Goal: Task Accomplishment & Management: Use online tool/utility

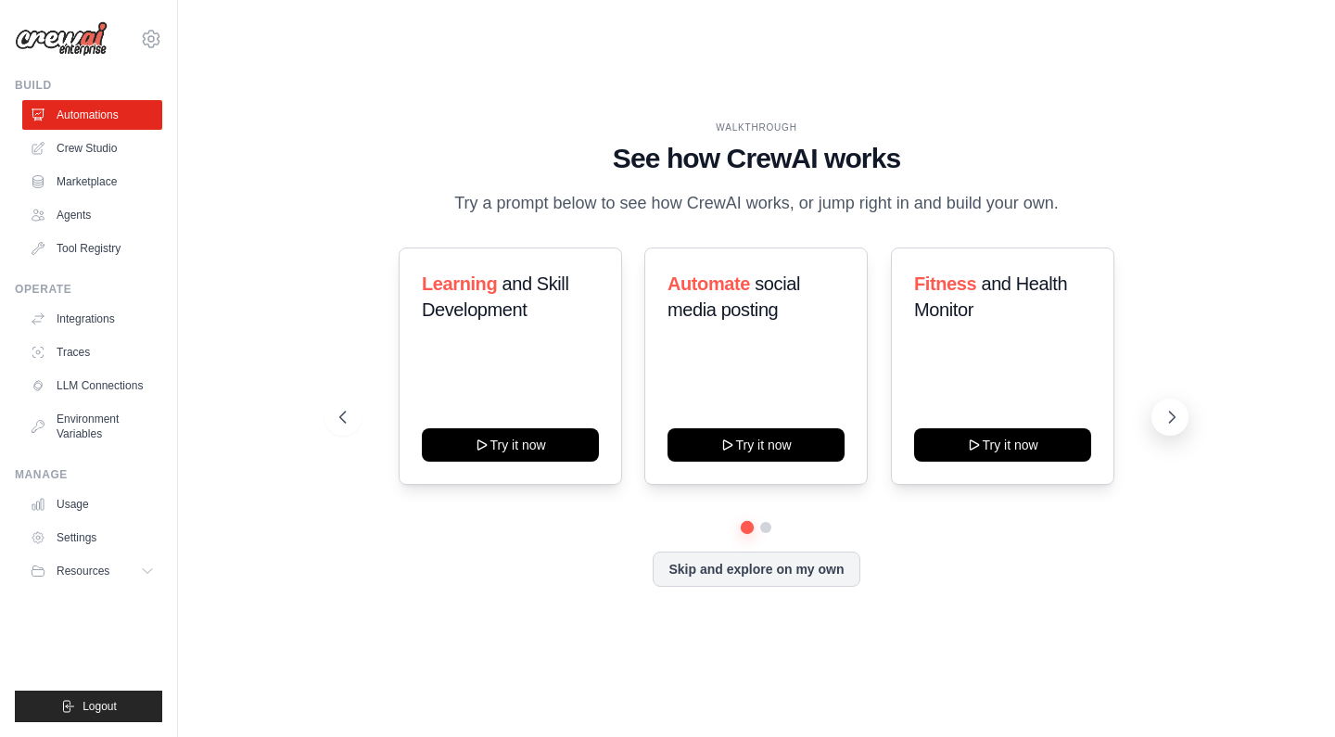
click at [1175, 416] on icon at bounding box center [1172, 417] width 19 height 19
click at [1173, 416] on icon at bounding box center [1172, 417] width 19 height 19
click at [95, 217] on link "Agents" at bounding box center [94, 215] width 140 height 30
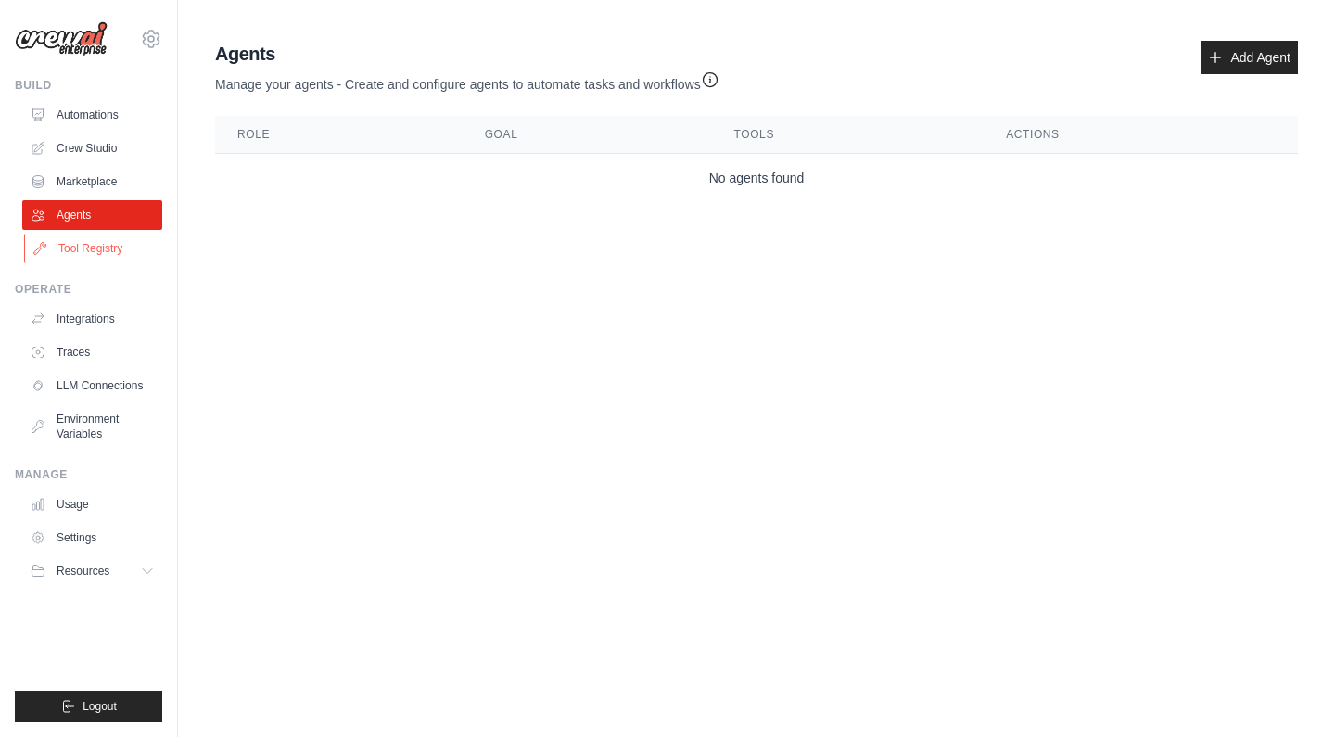
click at [97, 257] on link "Tool Registry" at bounding box center [94, 249] width 140 height 30
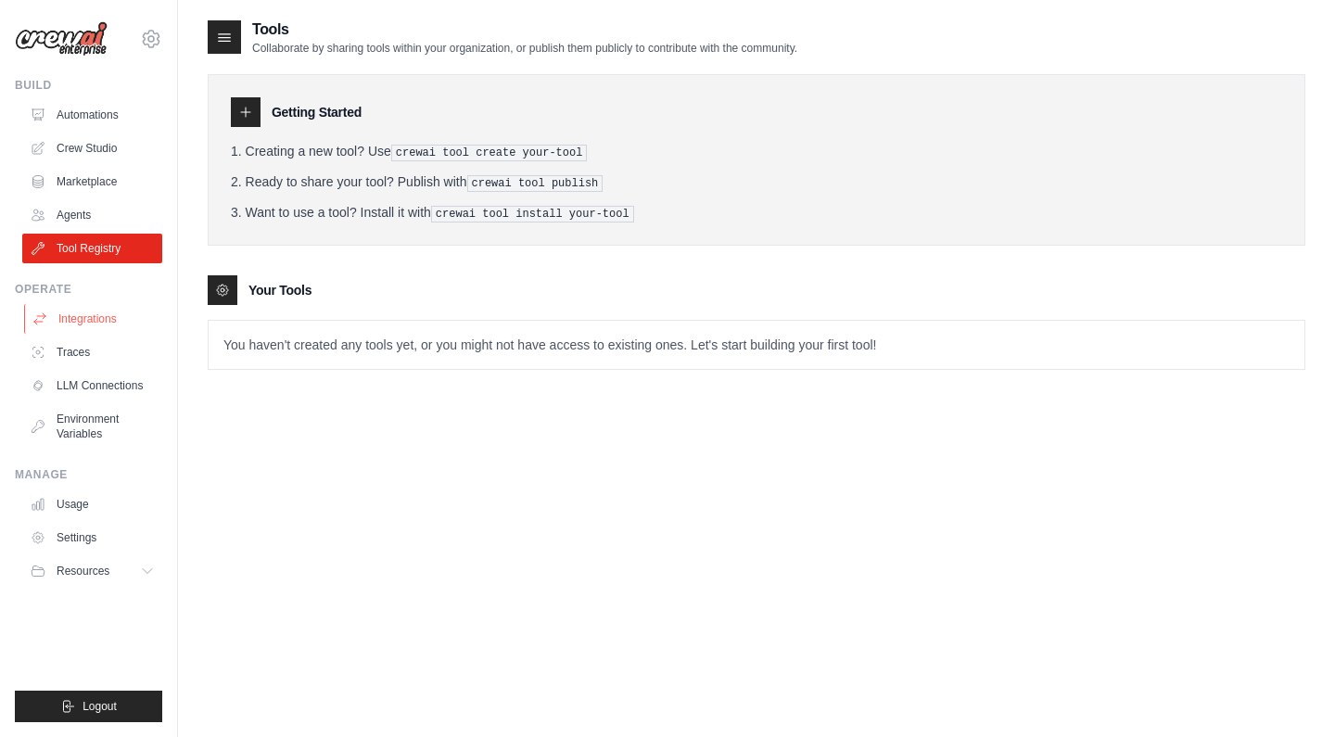
click at [93, 315] on link "Integrations" at bounding box center [94, 319] width 140 height 30
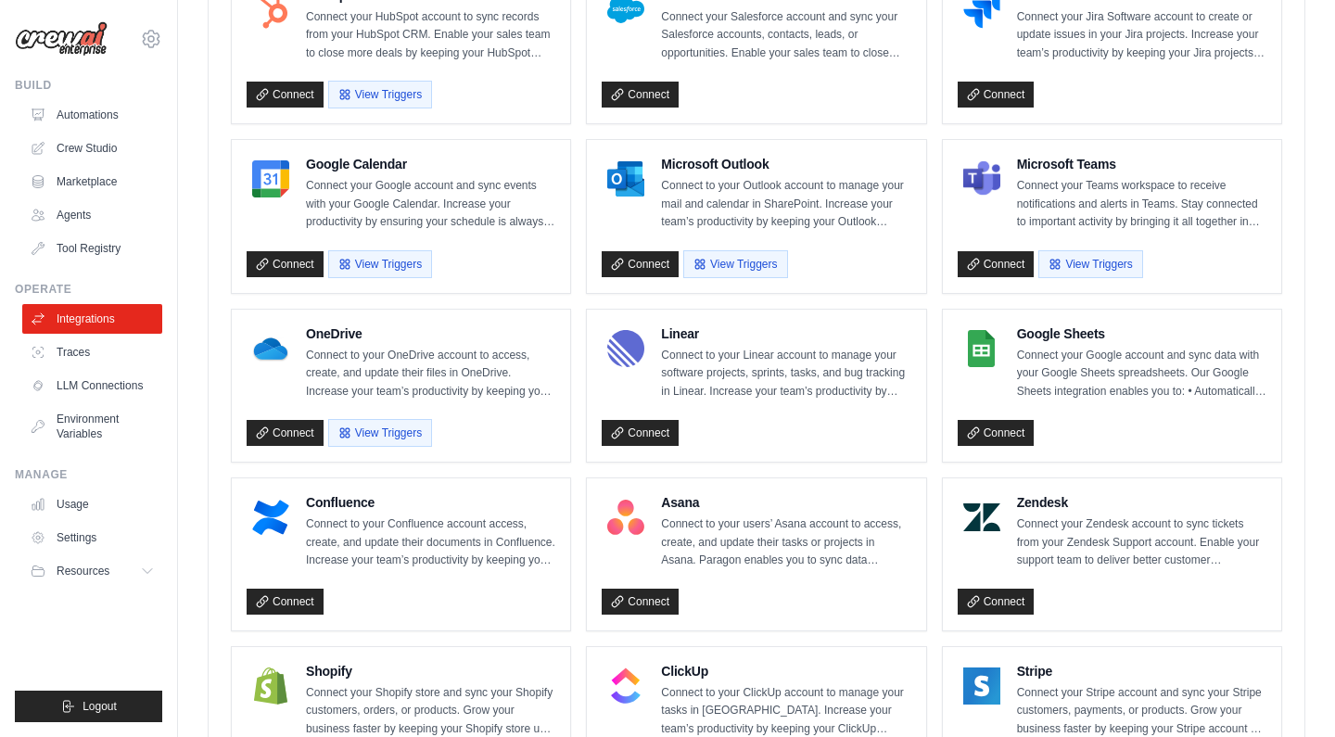
scroll to position [990, 0]
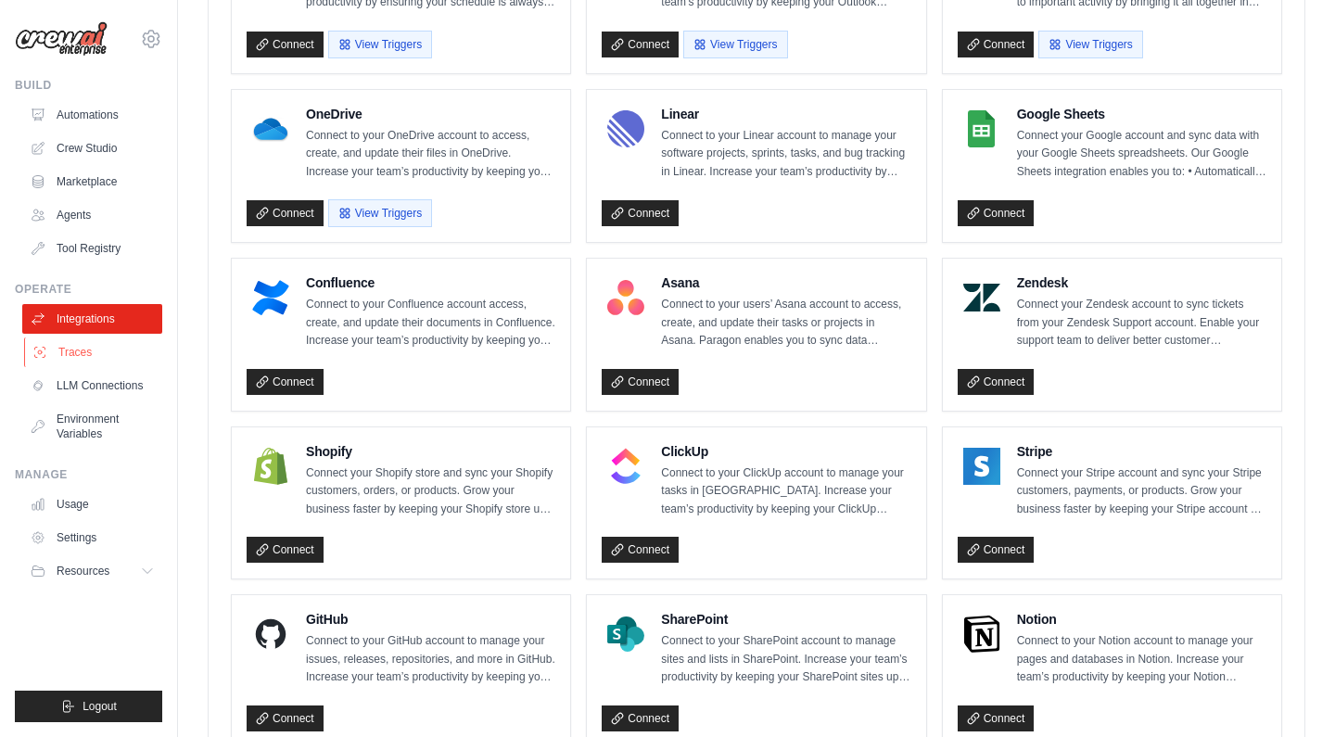
click at [112, 354] on link "Traces" at bounding box center [94, 352] width 140 height 30
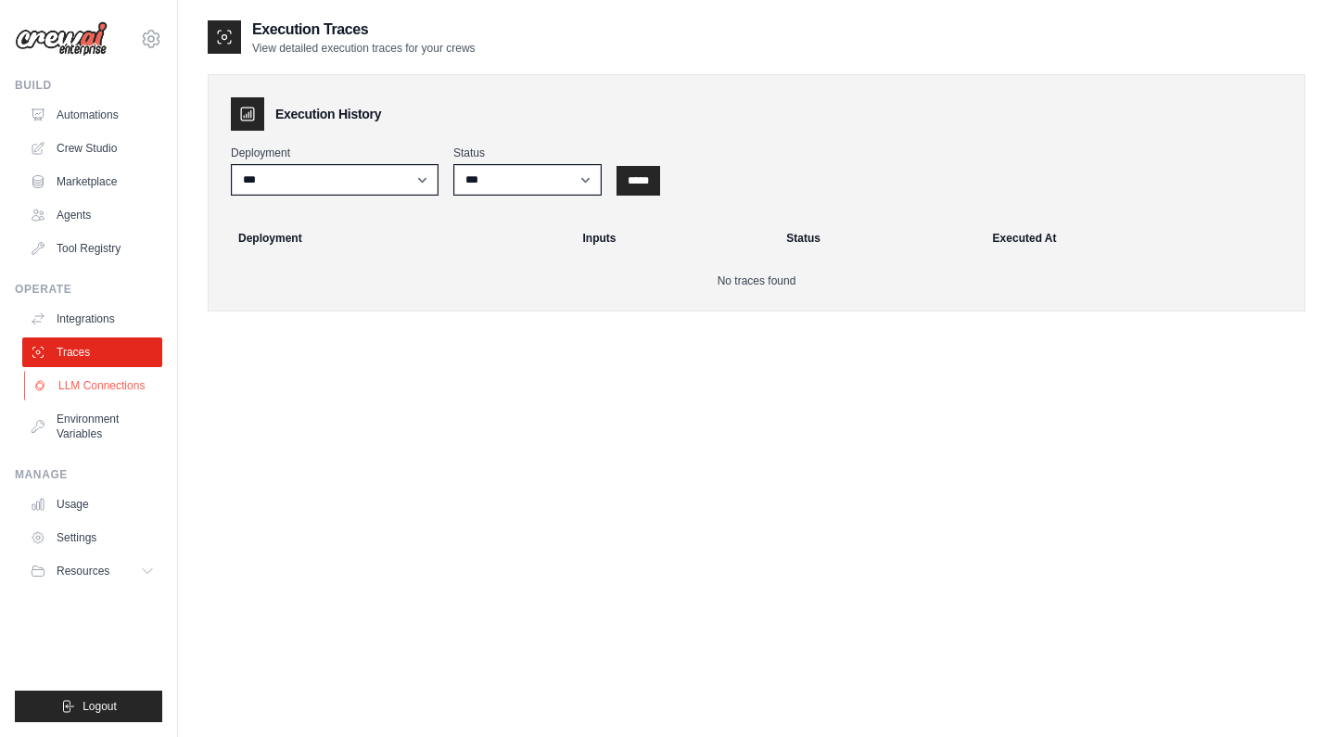
click at [110, 378] on link "LLM Connections" at bounding box center [94, 386] width 140 height 30
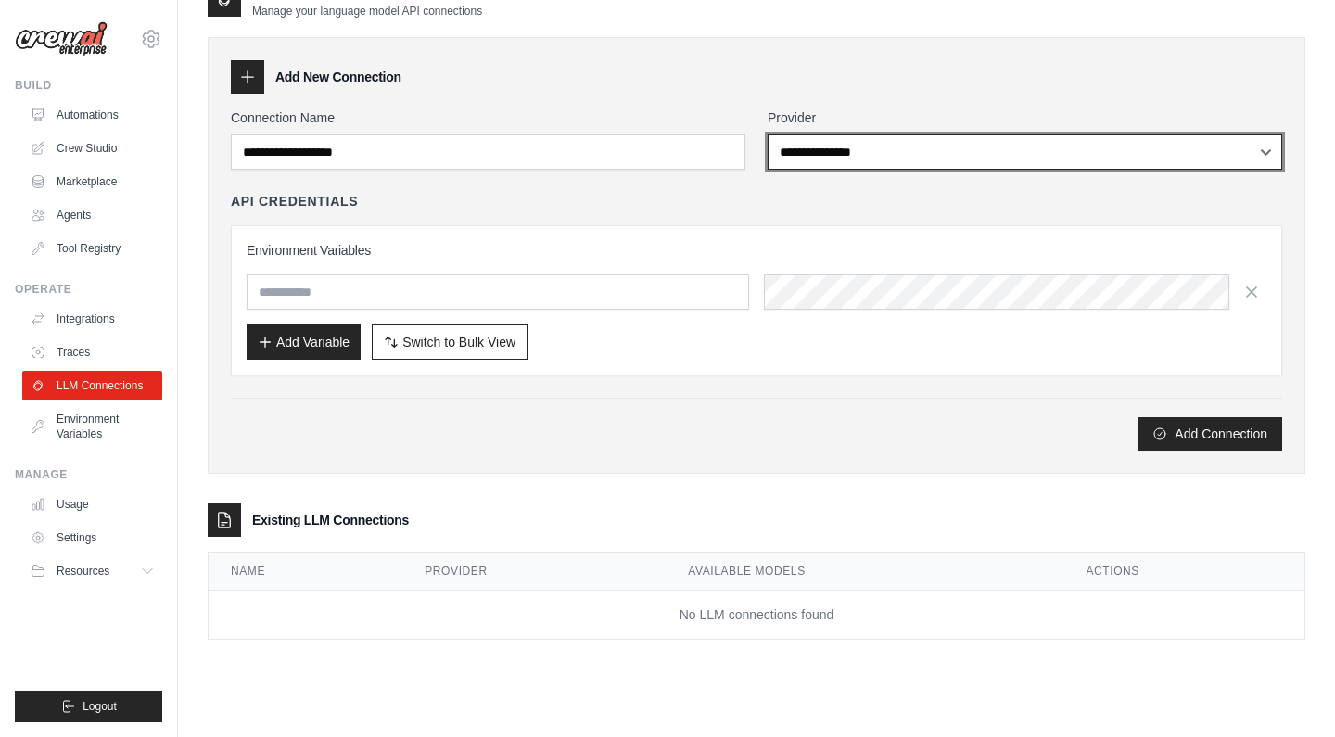
scroll to position [37, 0]
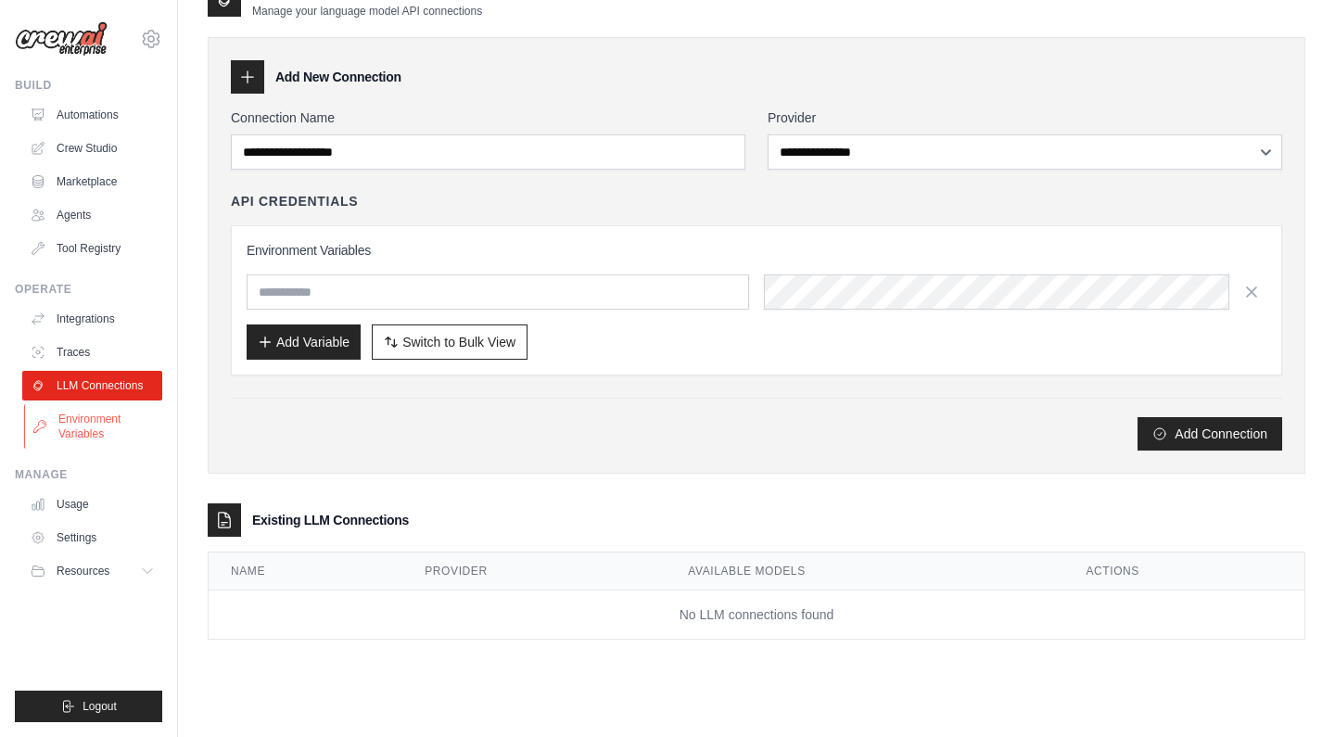
click at [77, 433] on link "Environment Variables" at bounding box center [94, 426] width 140 height 45
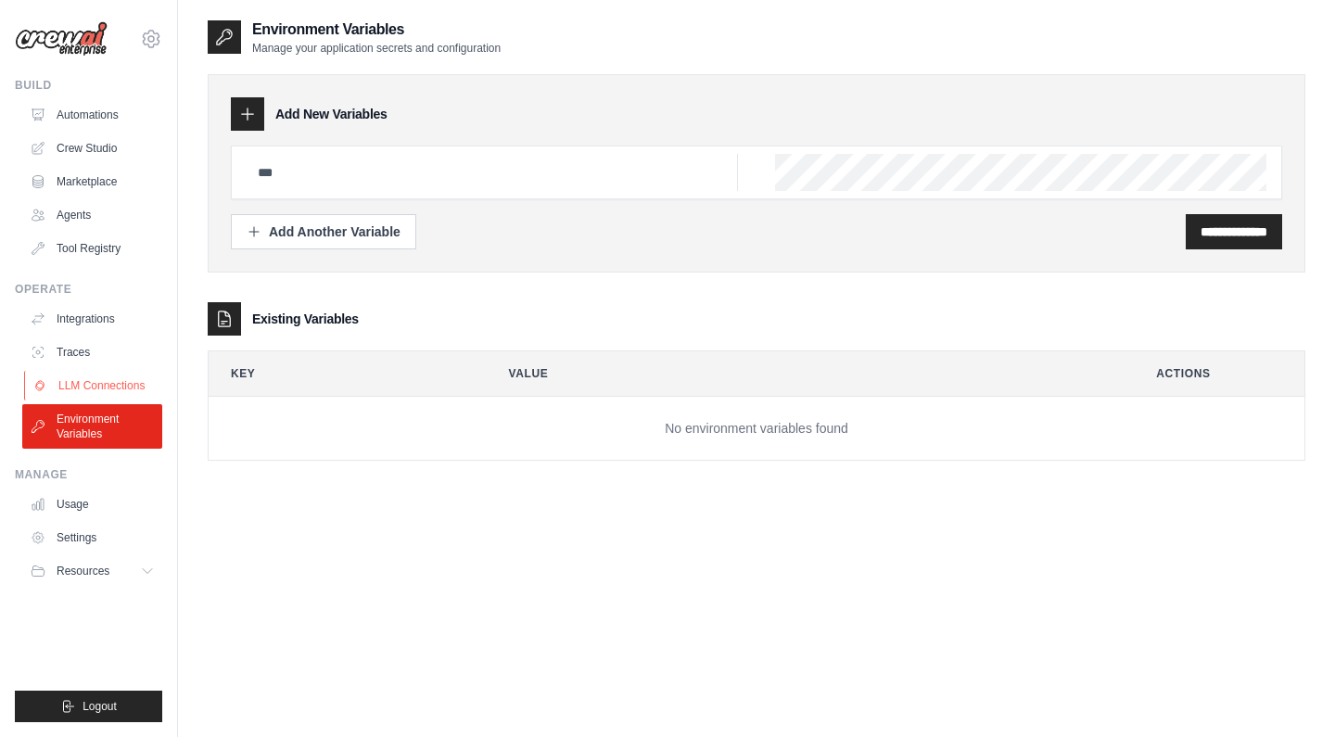
click at [78, 399] on link "LLM Connections" at bounding box center [94, 386] width 140 height 30
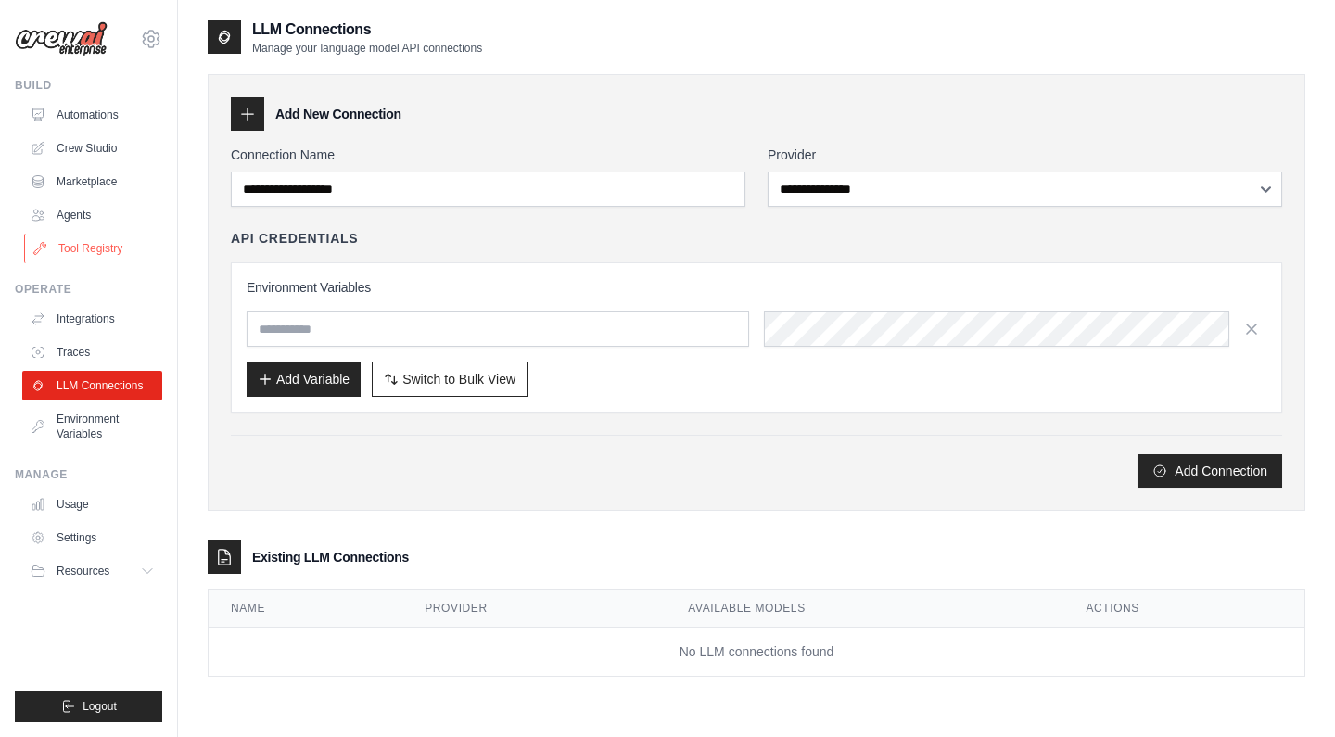
click at [80, 234] on link "Tool Registry" at bounding box center [94, 249] width 140 height 30
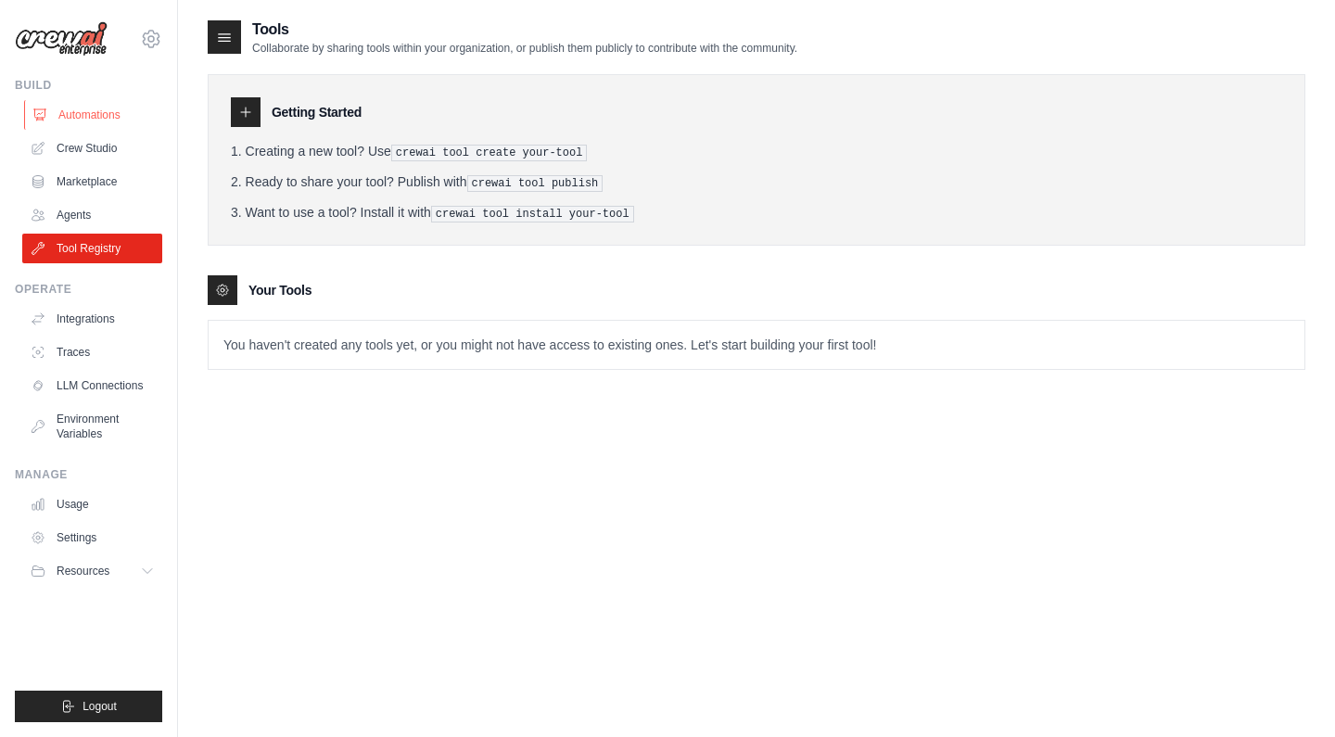
click at [72, 122] on link "Automations" at bounding box center [94, 115] width 140 height 30
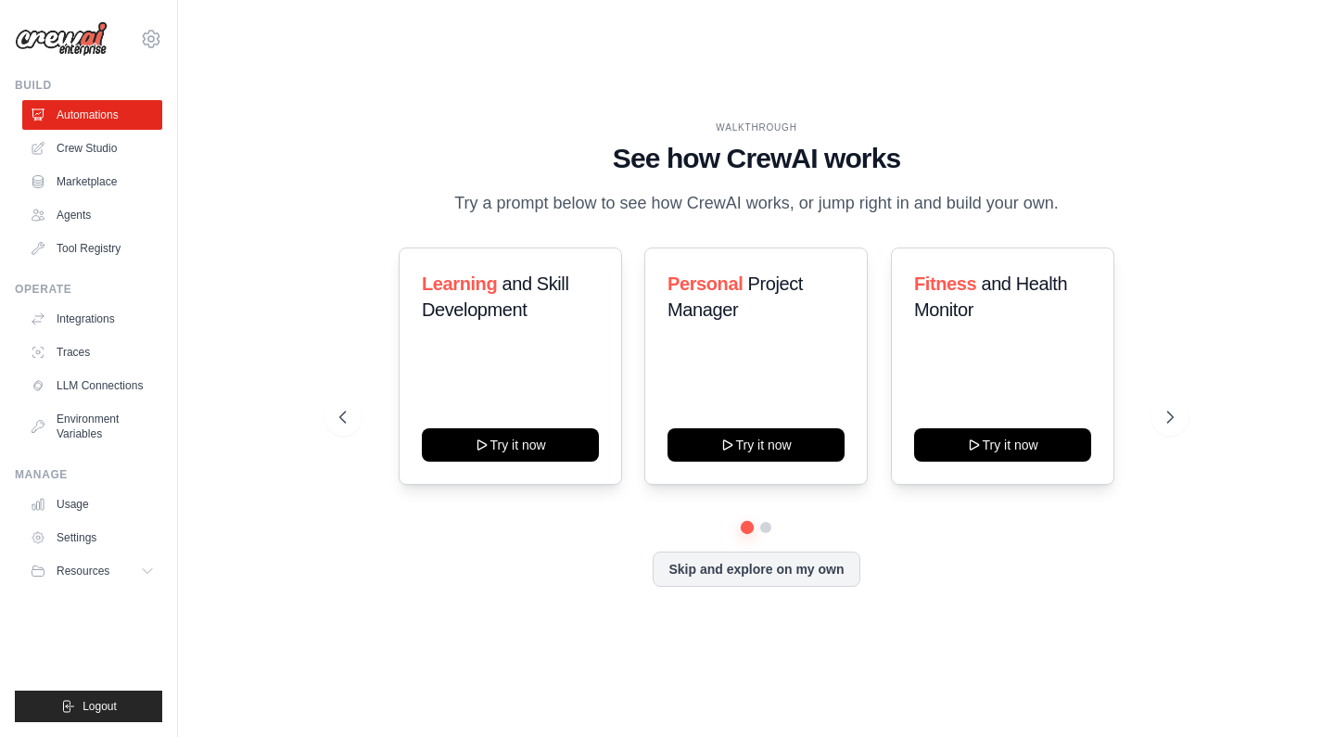
click at [1141, 429] on div "Learning and Skill Development Try it now Personal Project Manager Try it now F…" at bounding box center [755, 366] width 833 height 237
click at [1171, 421] on icon at bounding box center [1172, 417] width 19 height 19
click at [770, 447] on button "Try it now" at bounding box center [756, 442] width 177 height 33
click at [1168, 422] on icon at bounding box center [1172, 417] width 19 height 19
click at [335, 416] on icon at bounding box center [341, 417] width 19 height 19
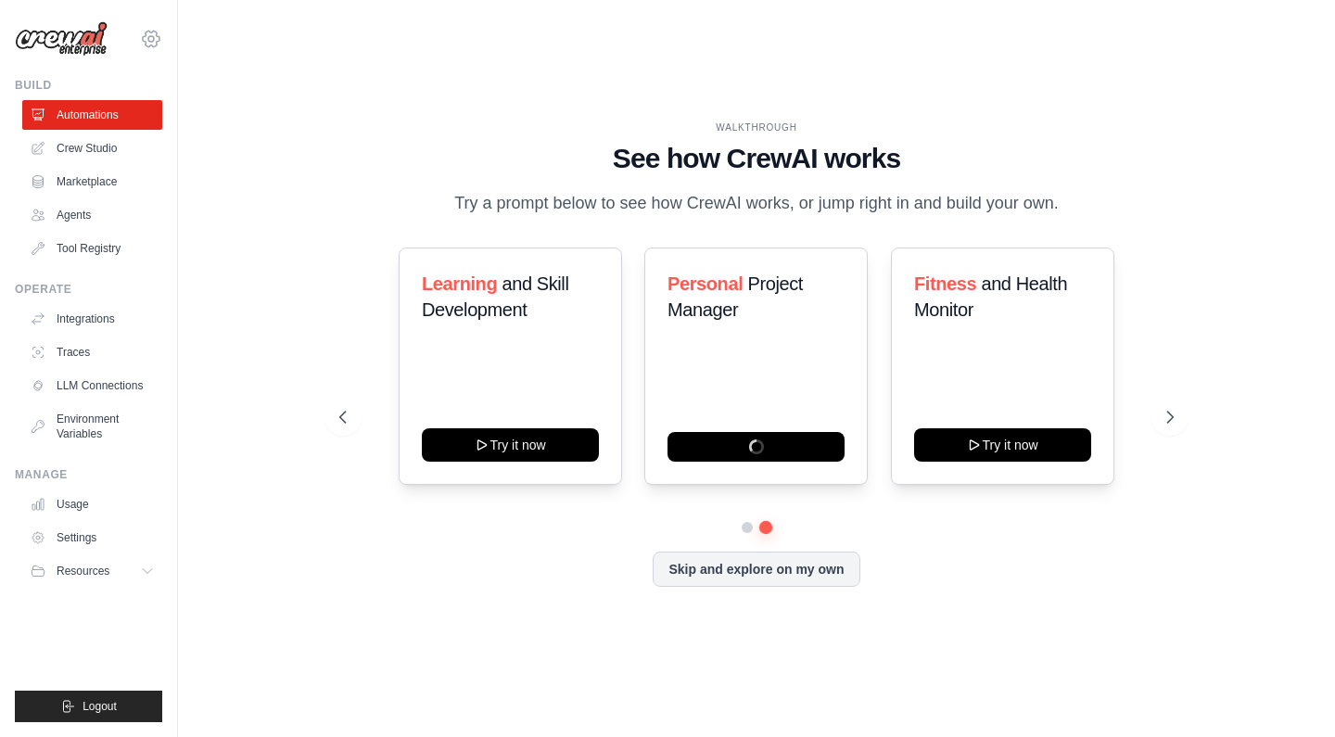
click at [147, 45] on icon at bounding box center [151, 39] width 22 height 22
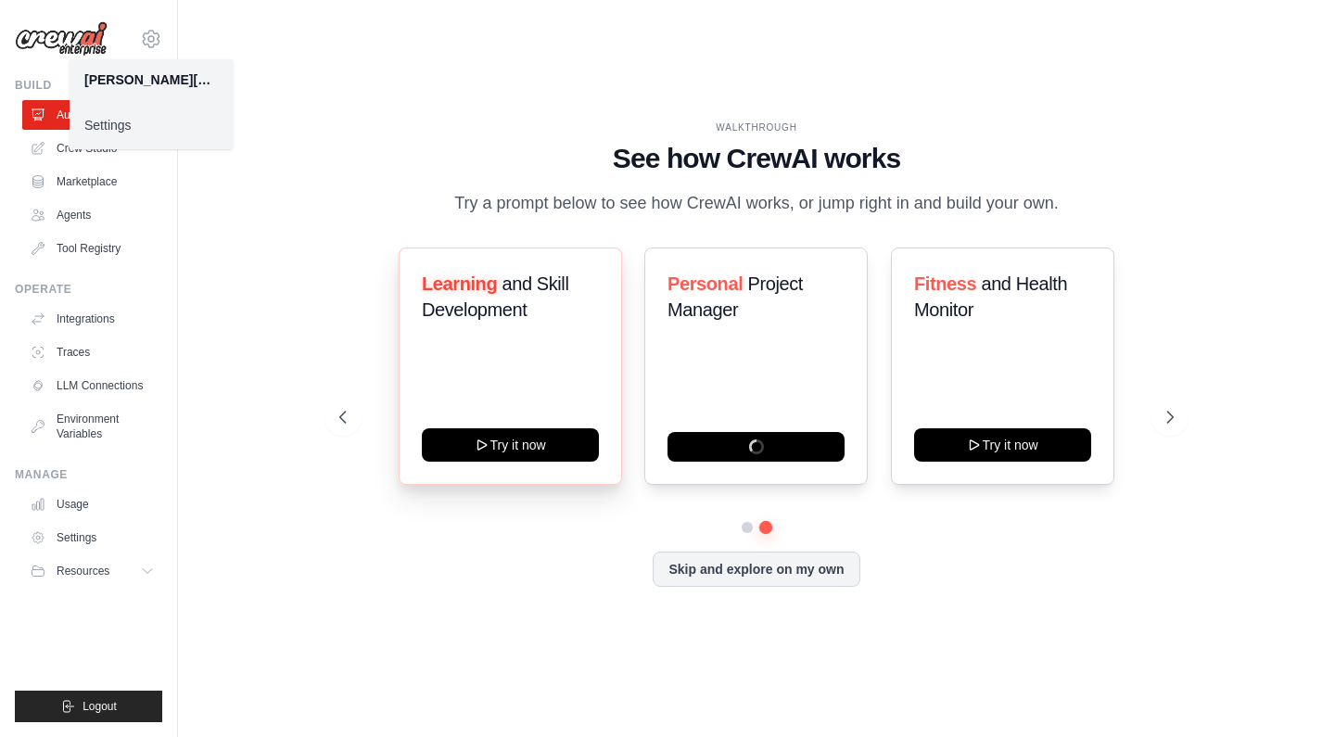
click at [410, 408] on div "Learning and Skill Development Try it now" at bounding box center [510, 366] width 223 height 237
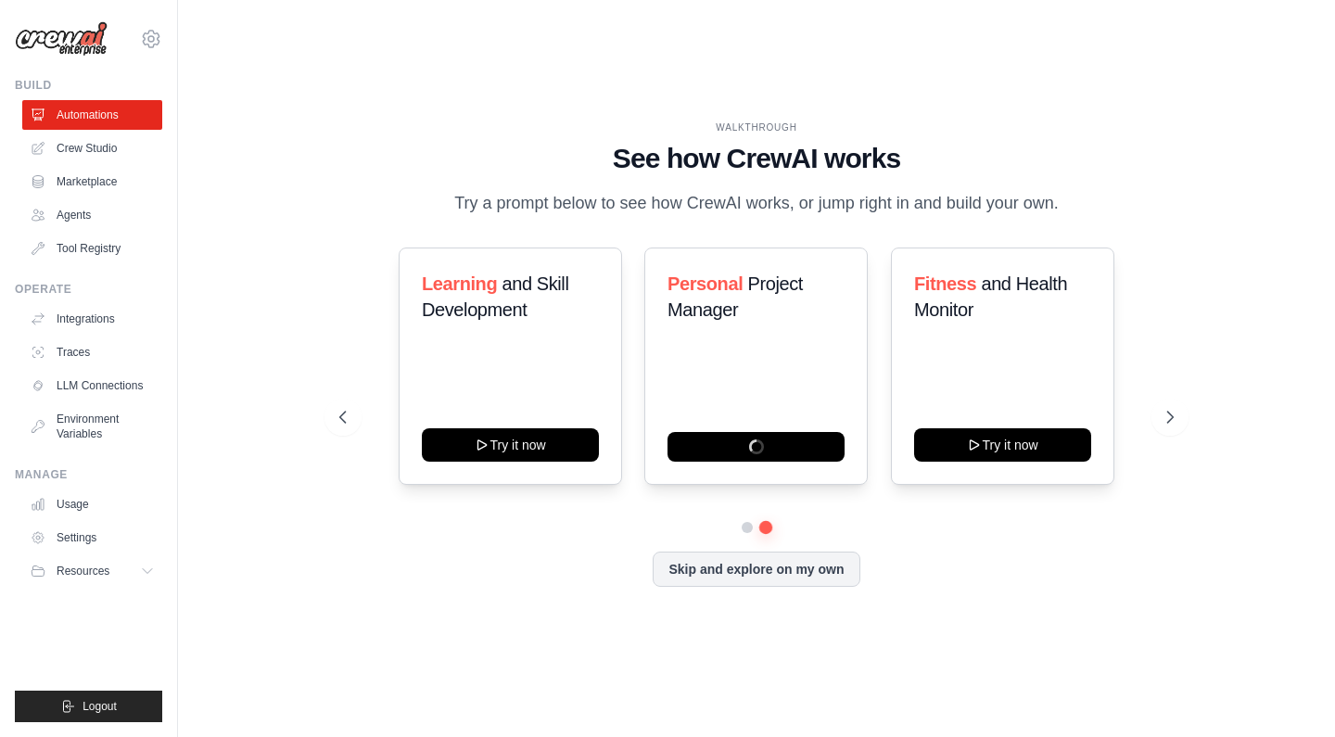
click at [744, 533] on div "Learning and Skill Development Try it now Personal Project Manager Fitness and …" at bounding box center [755, 417] width 833 height 339
click at [747, 527] on button at bounding box center [747, 526] width 13 height 13
click at [338, 416] on icon at bounding box center [341, 417] width 19 height 19
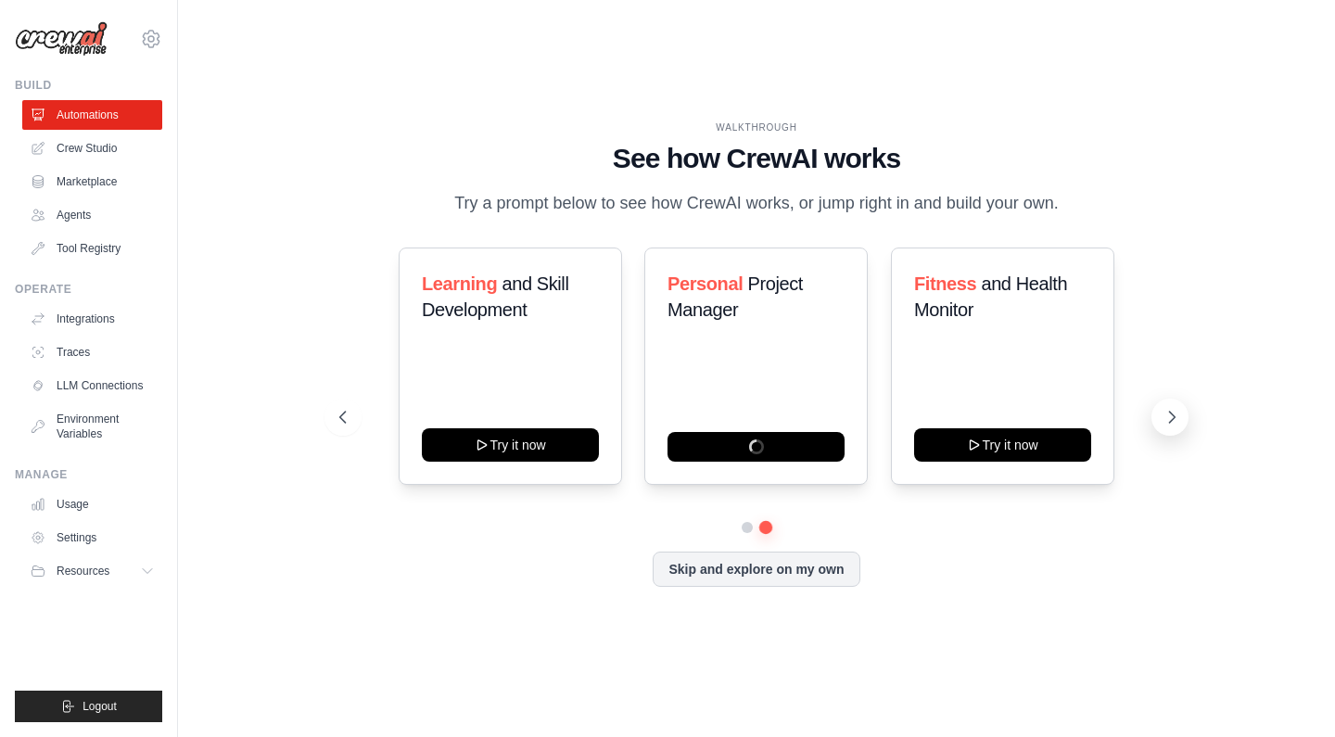
click at [1169, 407] on button at bounding box center [1169, 417] width 37 height 37
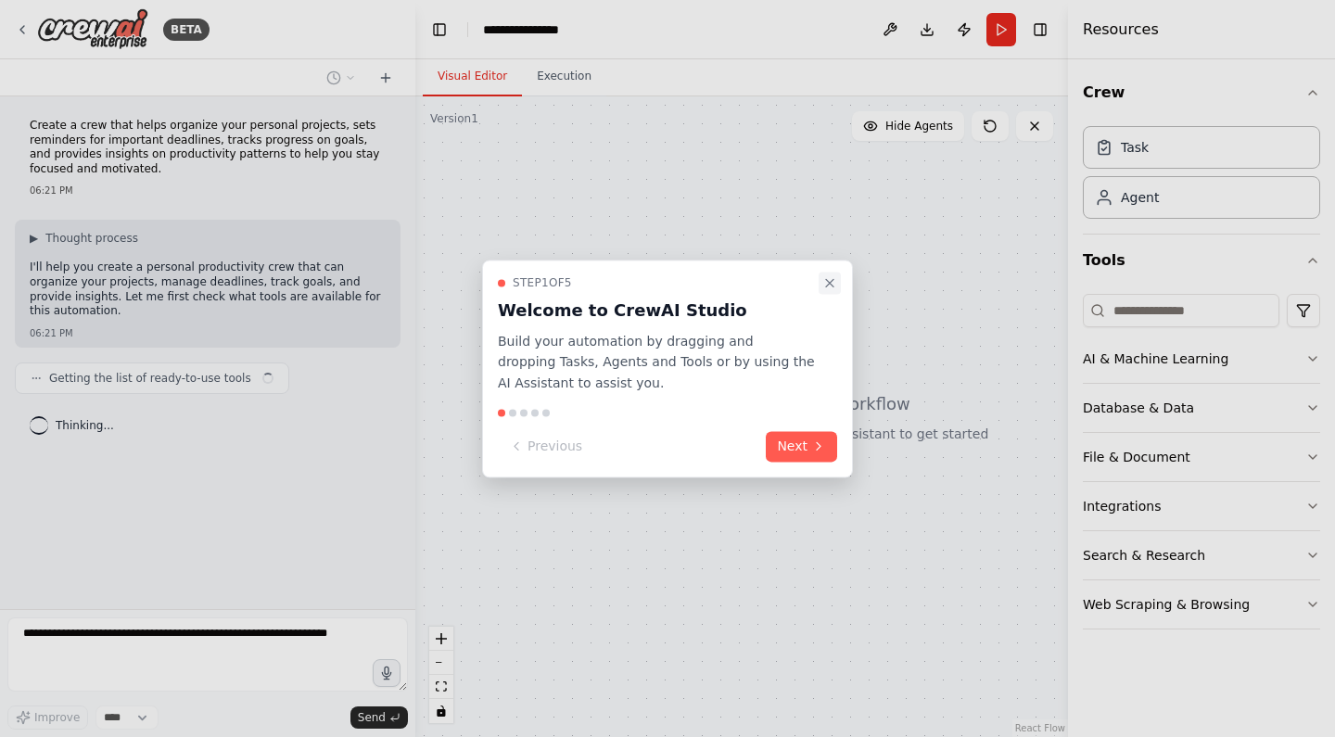
click at [821, 286] on button "Close walkthrough" at bounding box center [830, 283] width 22 height 22
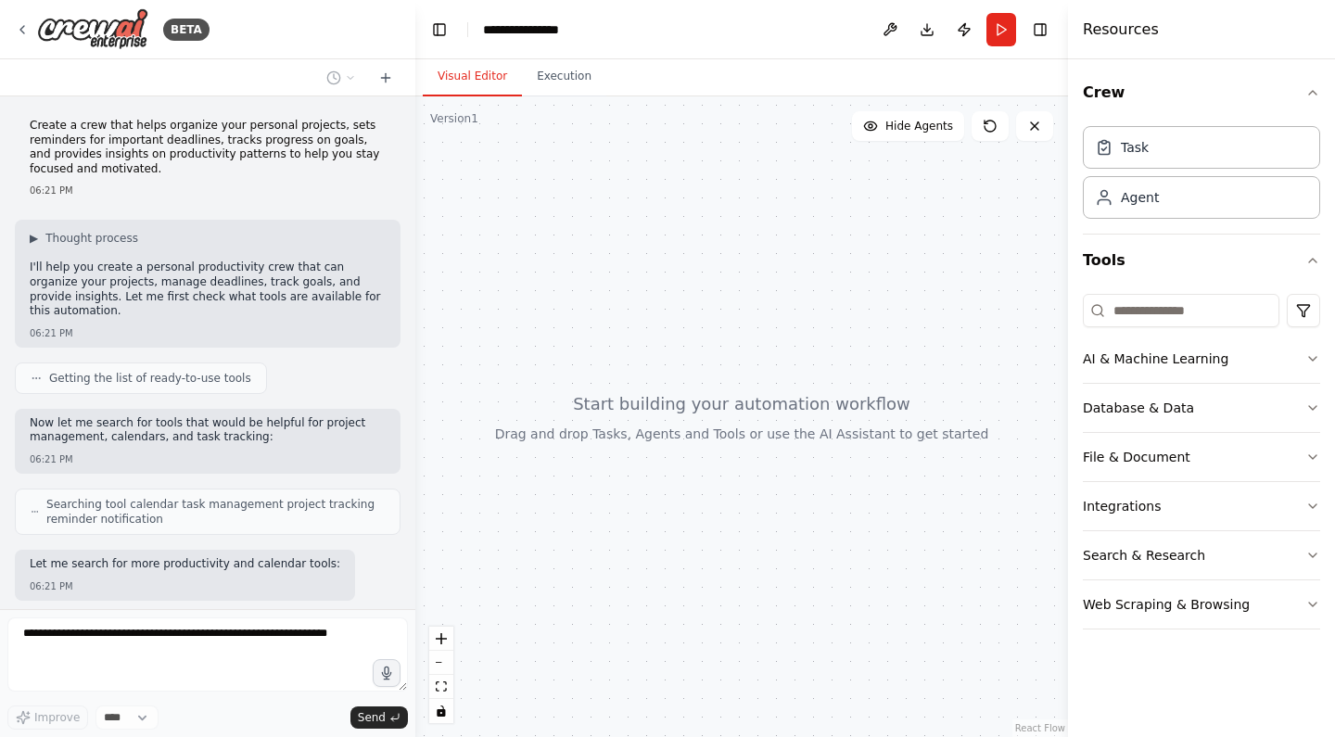
scroll to position [80, 0]
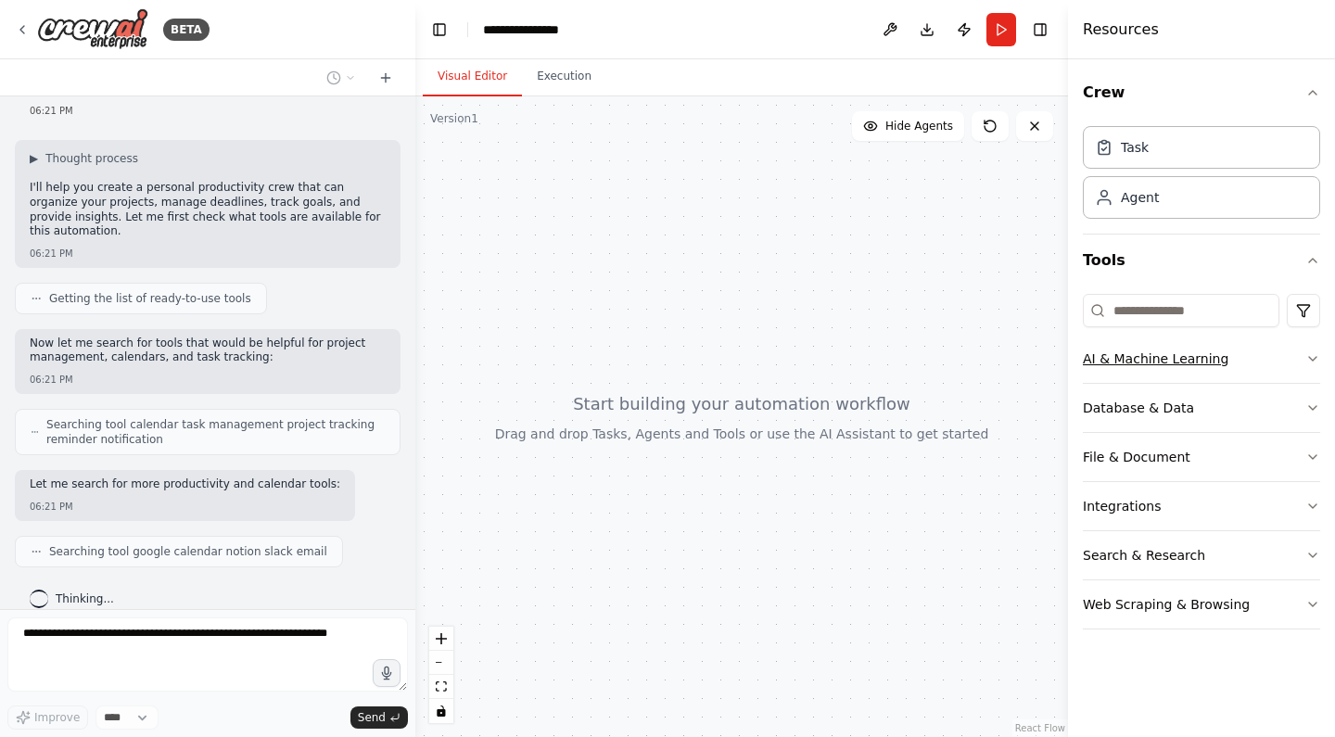
click at [1221, 360] on button "AI & Machine Learning" at bounding box center [1201, 359] width 237 height 48
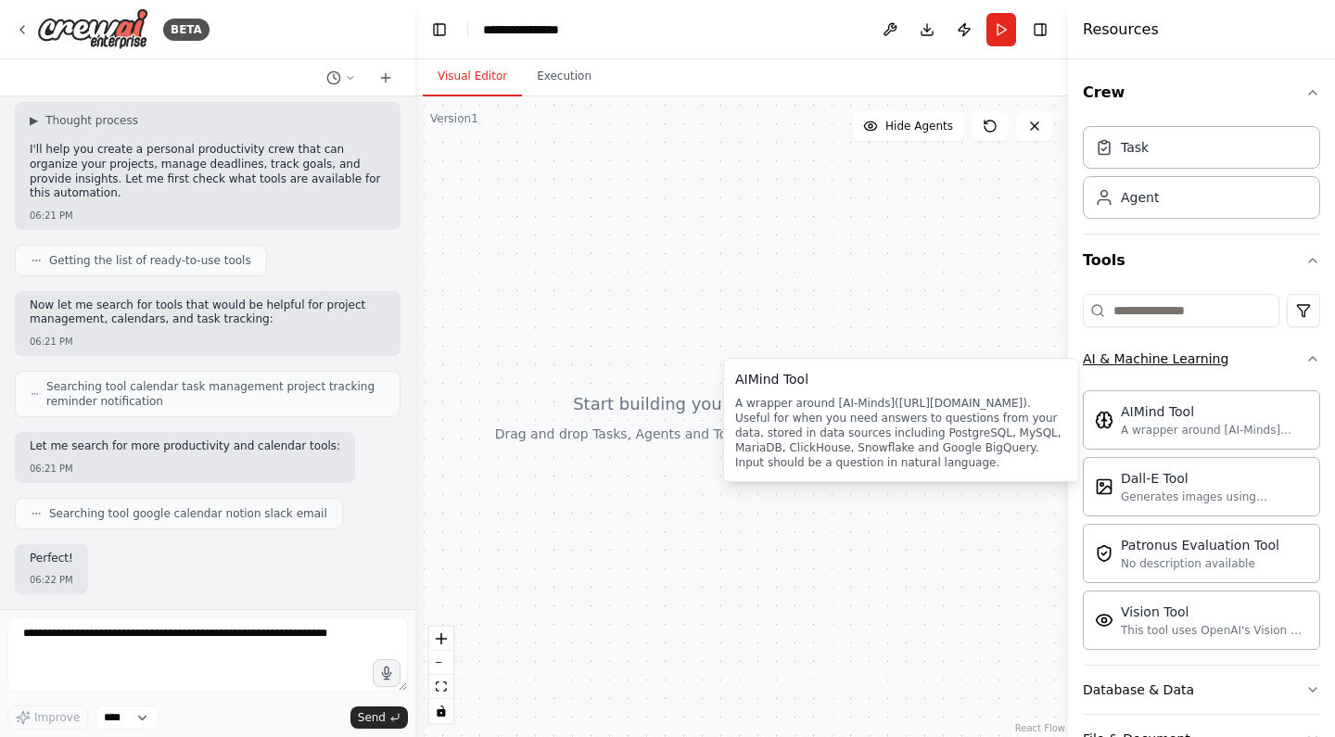
click at [1256, 379] on button "AI & Machine Learning" at bounding box center [1201, 359] width 237 height 48
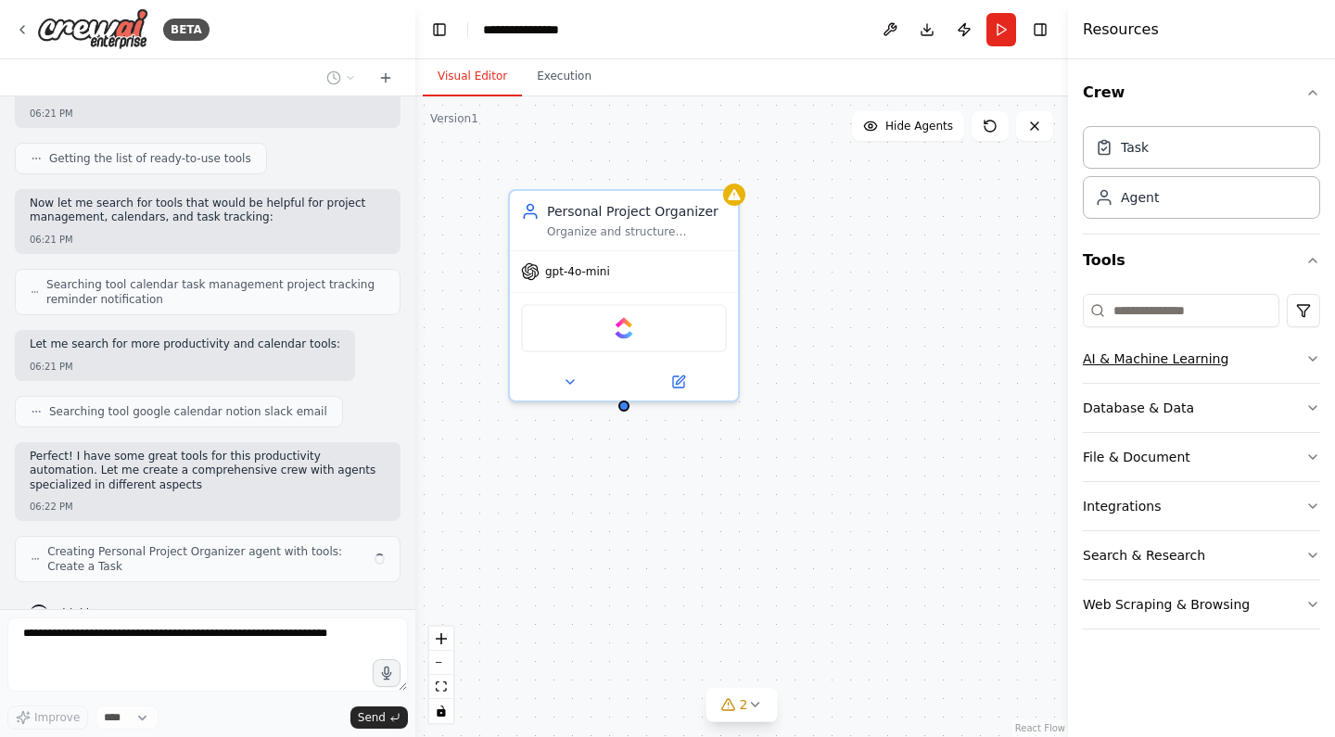
scroll to position [234, 0]
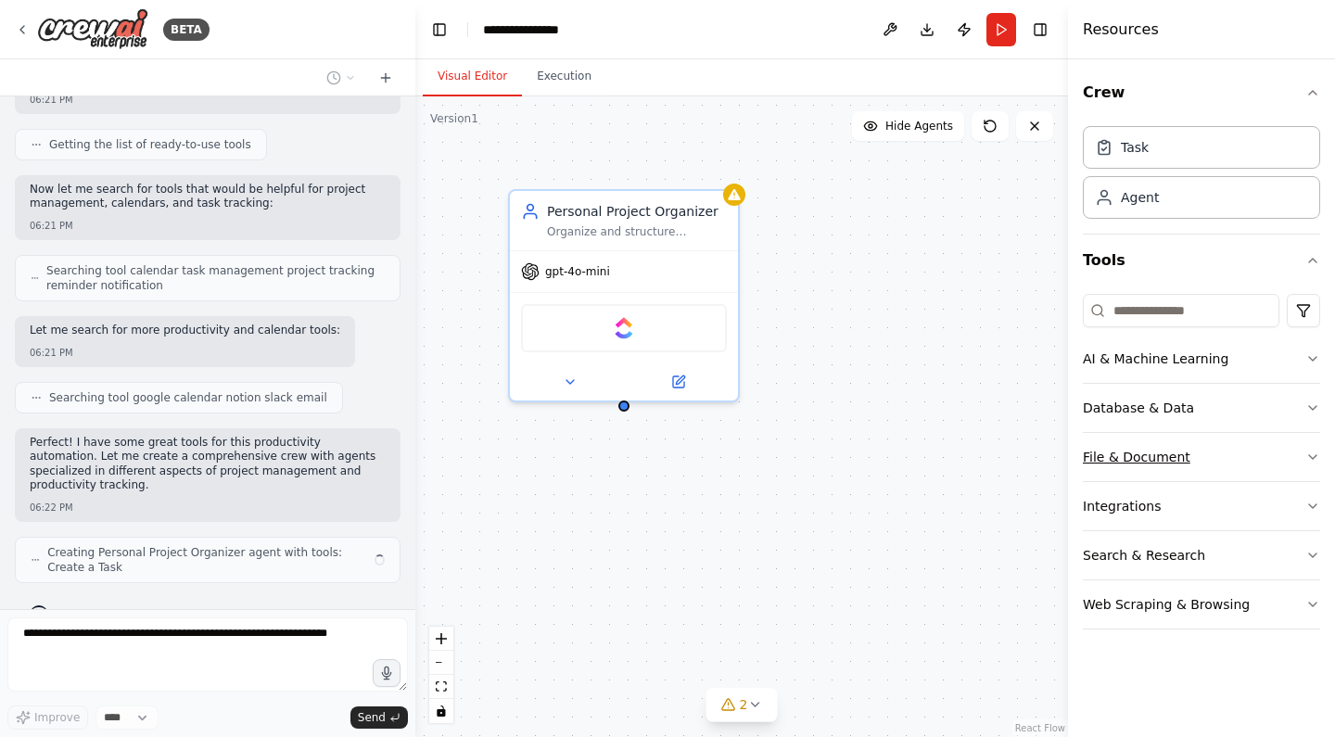
click at [1263, 443] on button "File & Document" at bounding box center [1201, 457] width 237 height 48
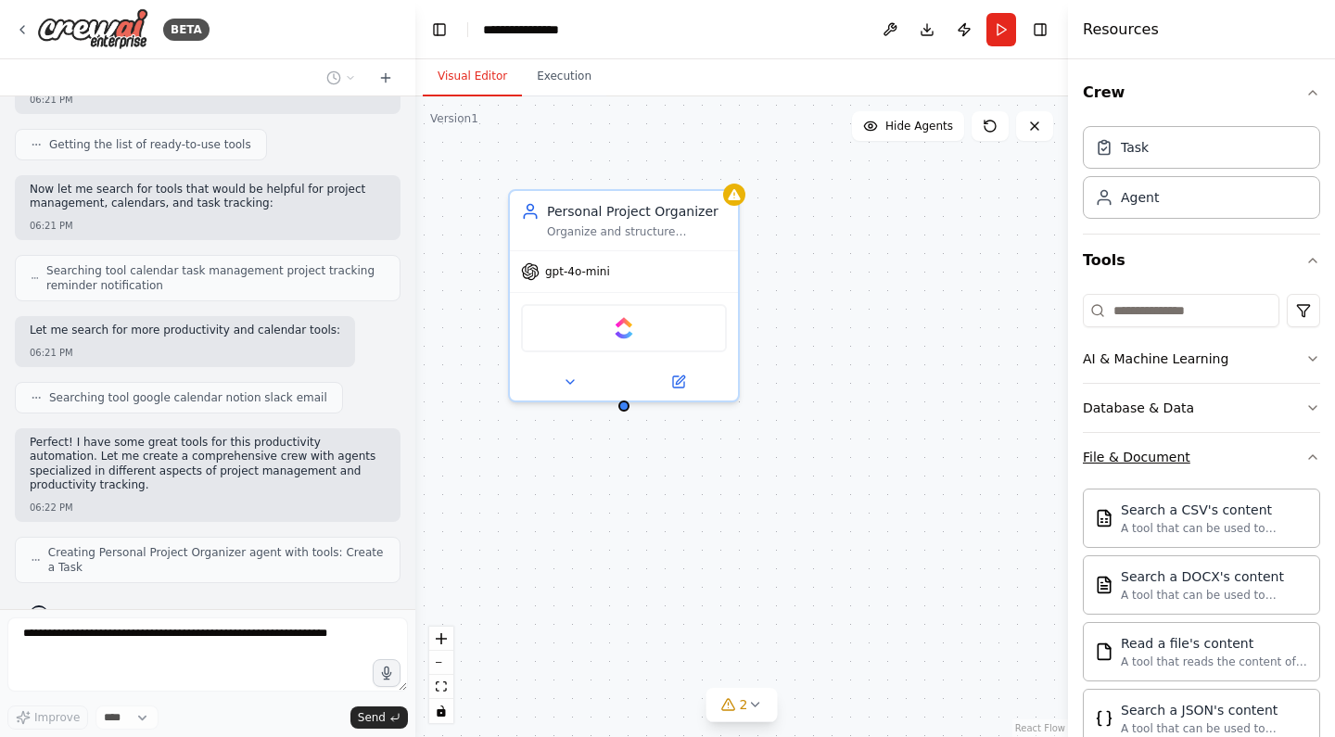
click at [1262, 445] on button "File & Document" at bounding box center [1201, 457] width 237 height 48
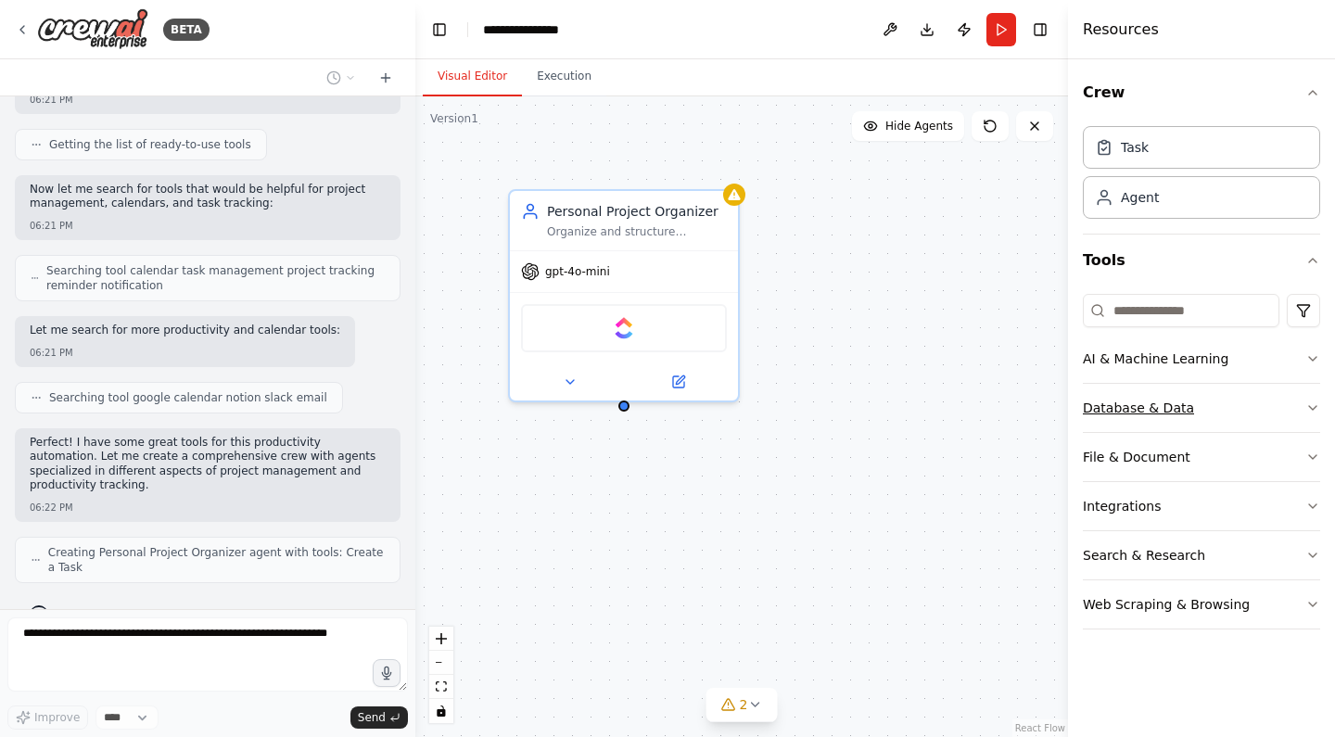
click at [1262, 413] on button "Database & Data" at bounding box center [1201, 408] width 237 height 48
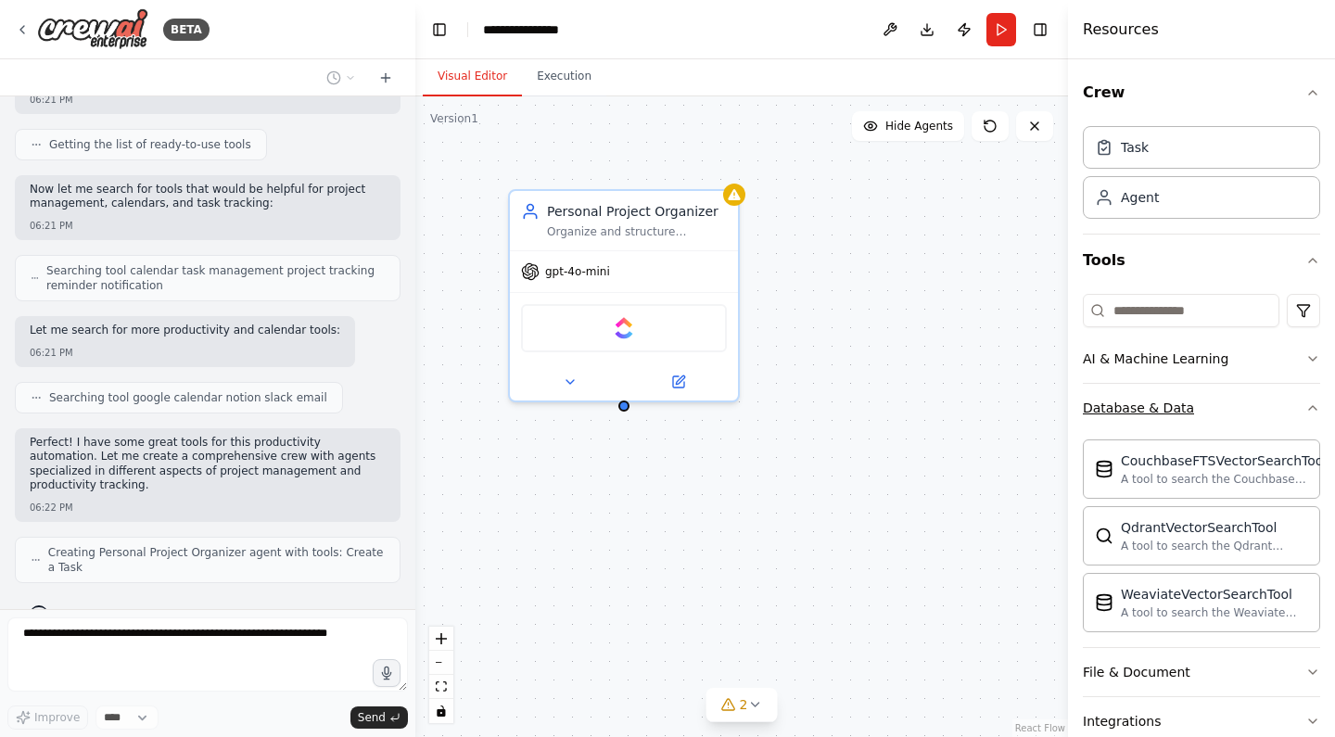
click at [1262, 413] on button "Database & Data" at bounding box center [1201, 408] width 237 height 48
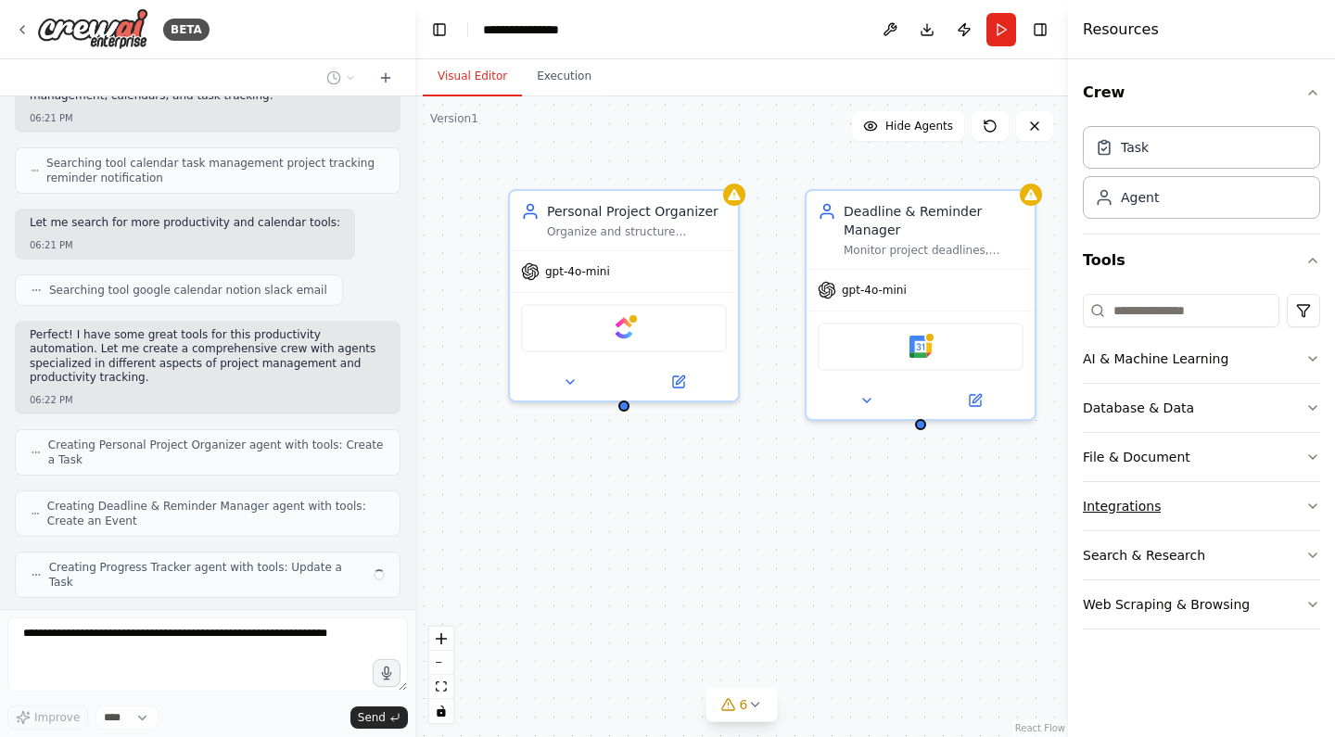
scroll to position [0, 0]
click at [1255, 601] on button "Web Scraping & Browsing" at bounding box center [1201, 604] width 237 height 48
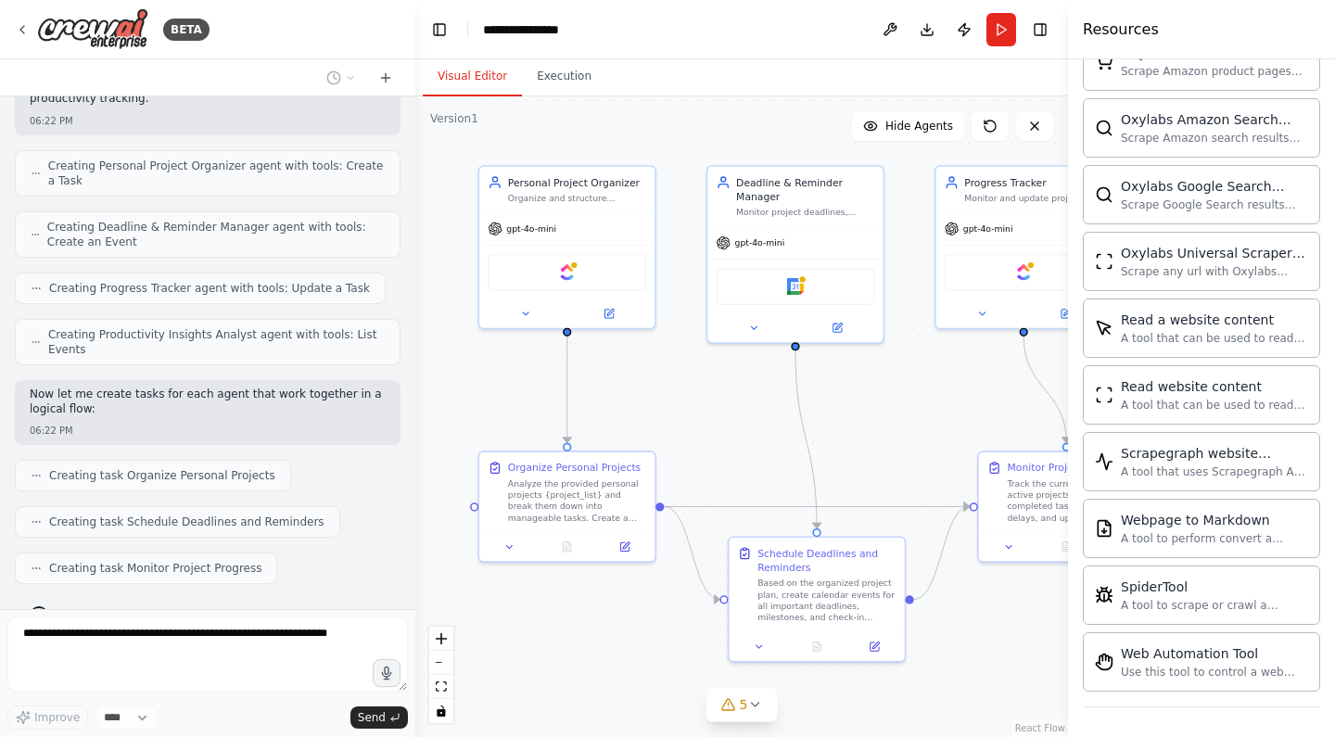
scroll to position [667, 0]
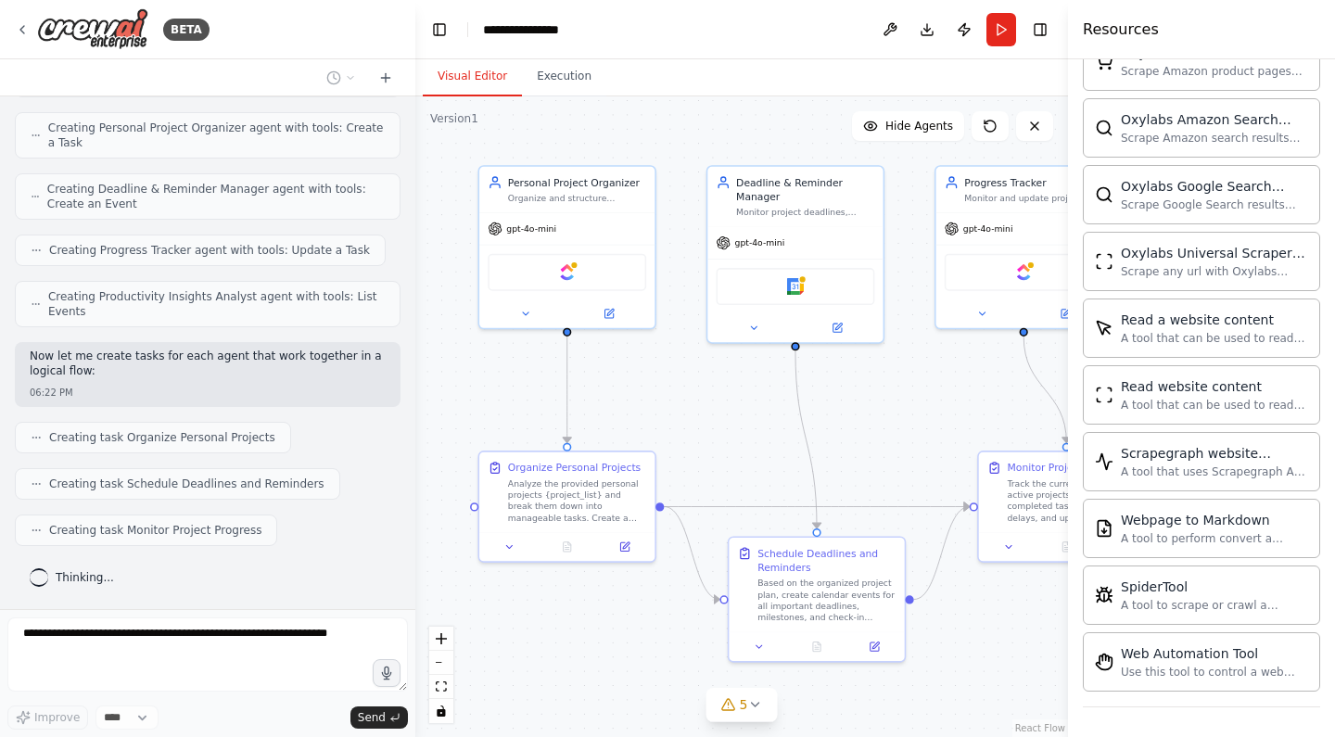
drag, startPoint x: 830, startPoint y: 508, endPoint x: 754, endPoint y: 417, distance: 118.5
click at [760, 420] on div ".deletable-edge-delete-btn { width: 20px; height: 20px; border: 0px solid #ffff…" at bounding box center [741, 416] width 653 height 641
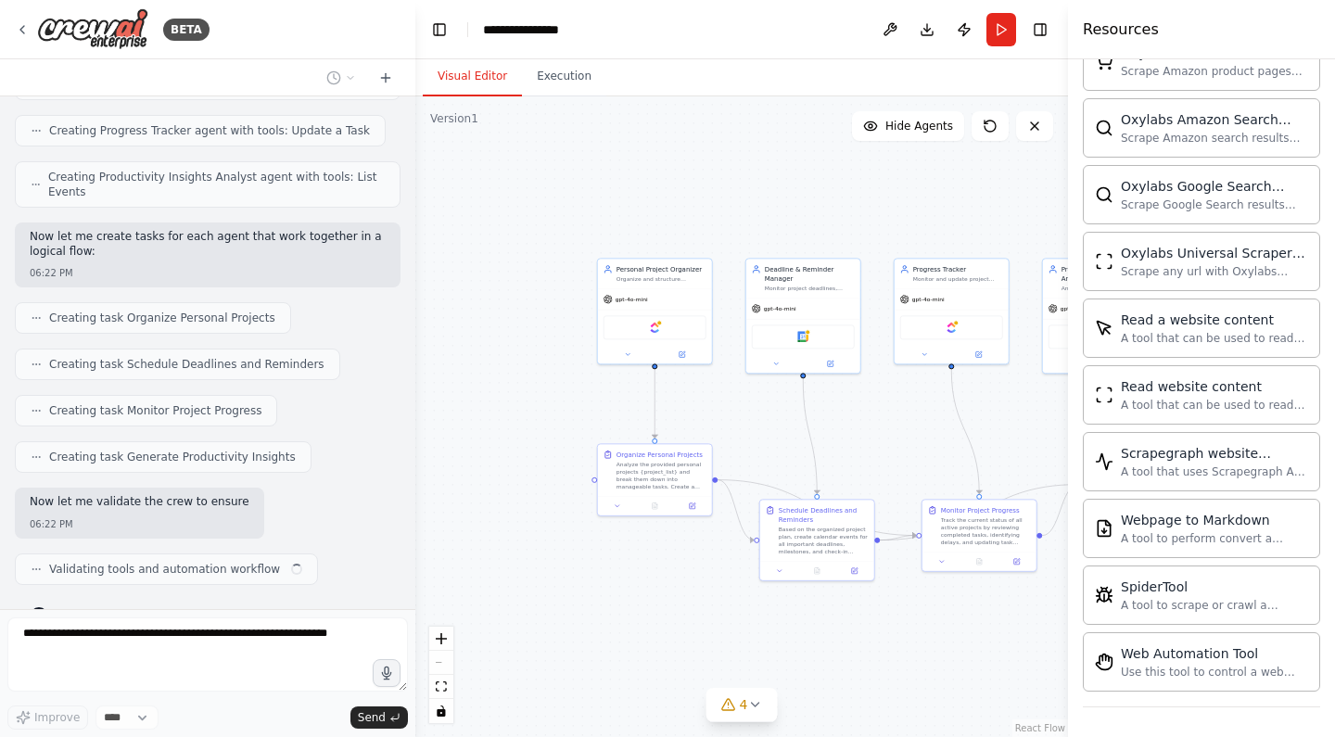
scroll to position [792, 0]
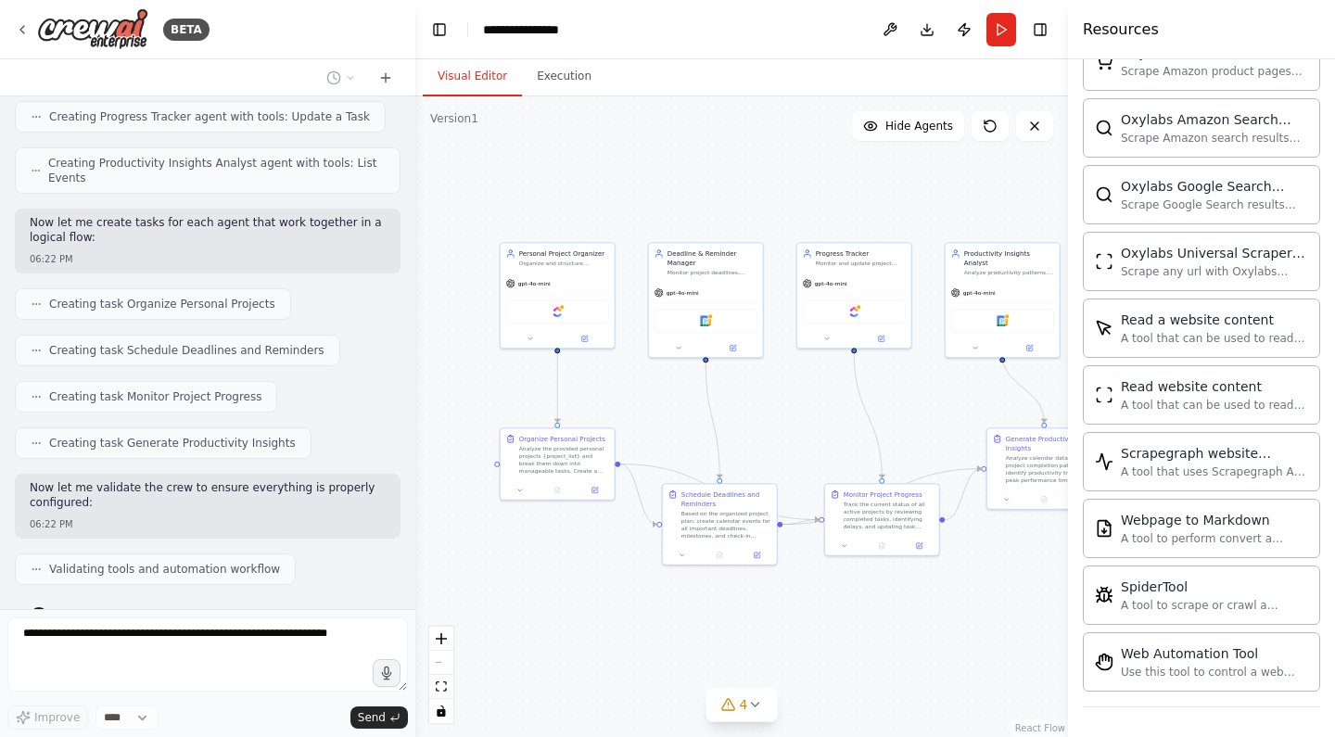
drag, startPoint x: 752, startPoint y: 420, endPoint x: 655, endPoint y: 402, distance: 98.9
click at [655, 404] on div ".deletable-edge-delete-btn { width: 20px; height: 20px; border: 0px solid #ffff…" at bounding box center [741, 416] width 653 height 641
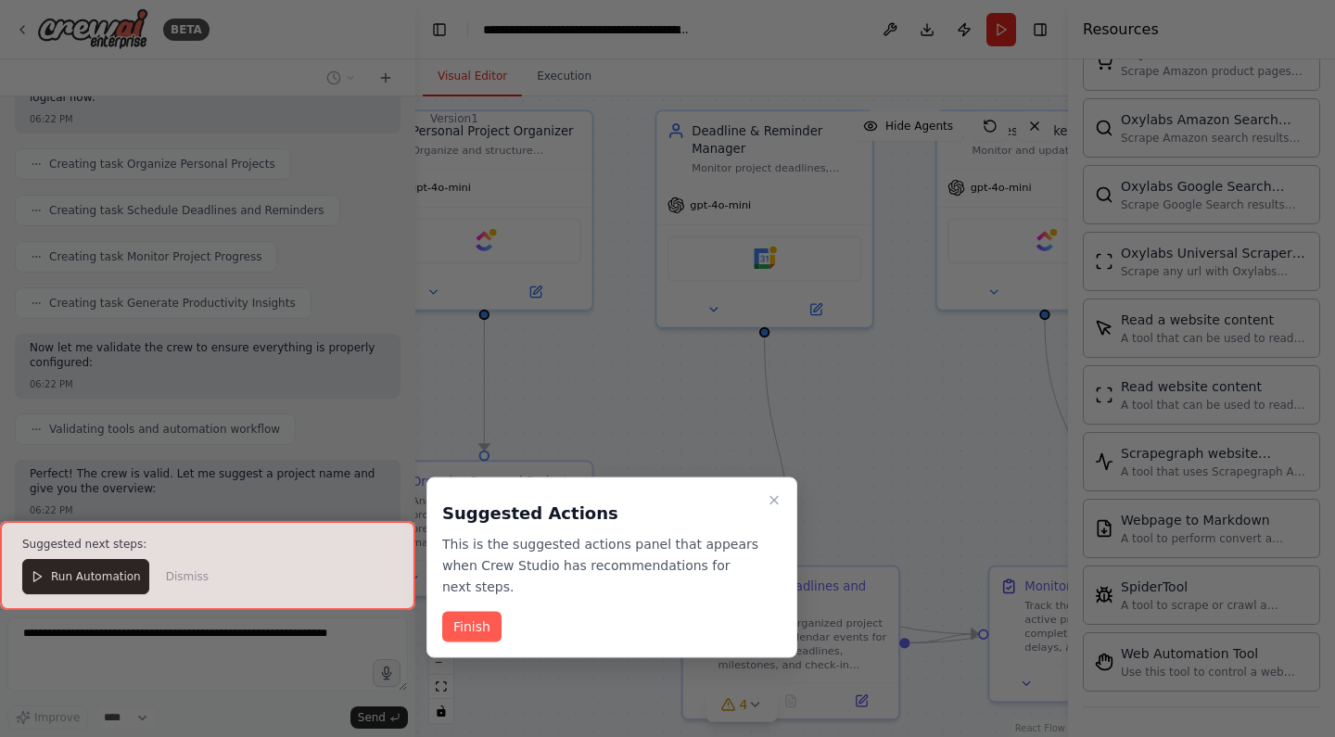
scroll to position [0, 0]
click at [473, 619] on button "Finish" at bounding box center [471, 626] width 59 height 31
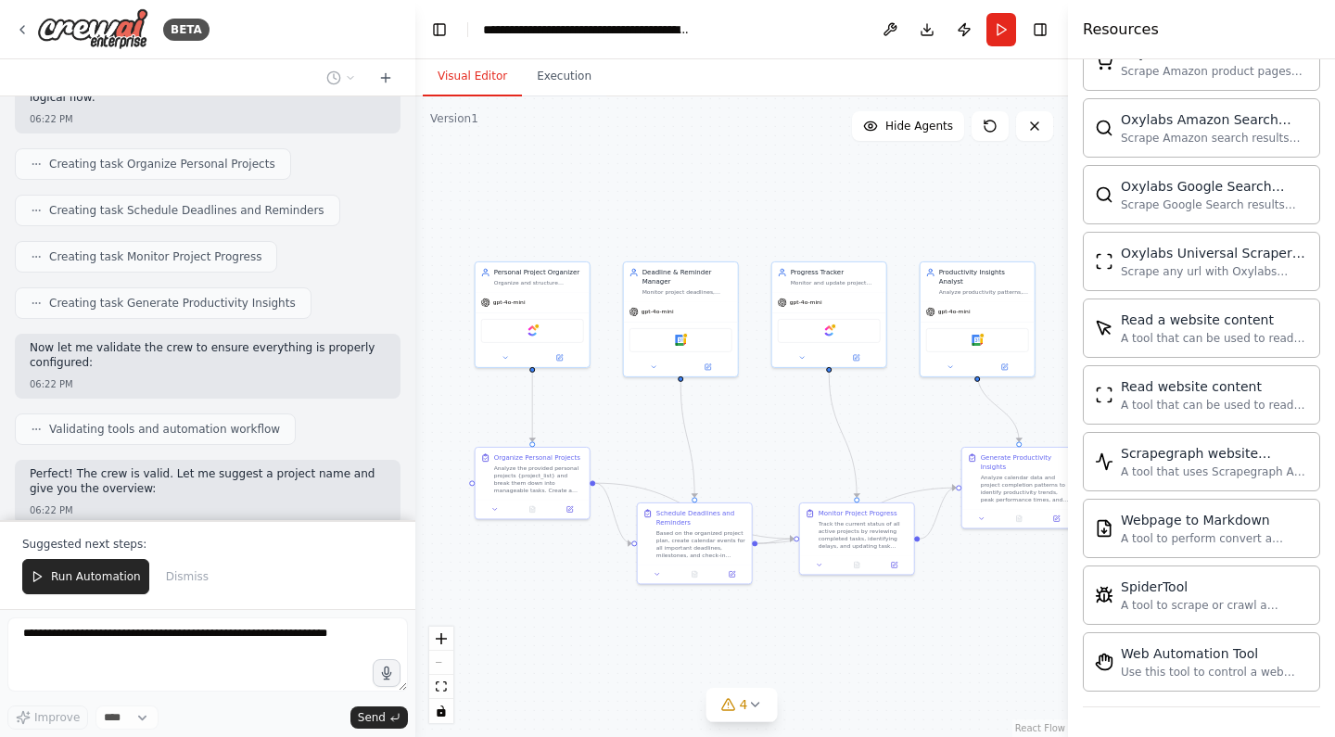
drag, startPoint x: 629, startPoint y: 469, endPoint x: 608, endPoint y: 452, distance: 27.0
click at [608, 452] on div ".deletable-edge-delete-btn { width: 20px; height: 20px; border: 0px solid #ffff…" at bounding box center [741, 416] width 653 height 641
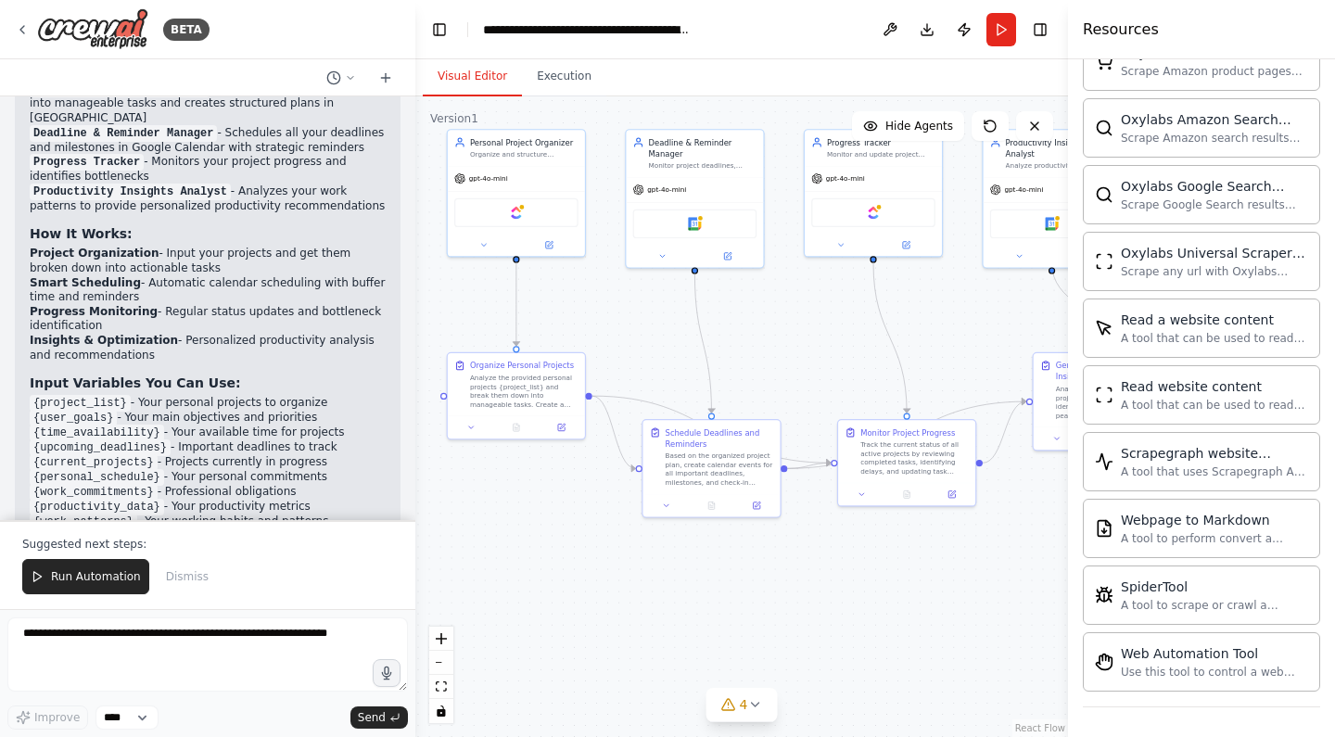
drag, startPoint x: 859, startPoint y: 443, endPoint x: 816, endPoint y: 354, distance: 99.1
click at [815, 354] on div ".deletable-edge-delete-btn { width: 20px; height: 20px; border: 0px solid #ffff…" at bounding box center [741, 416] width 653 height 641
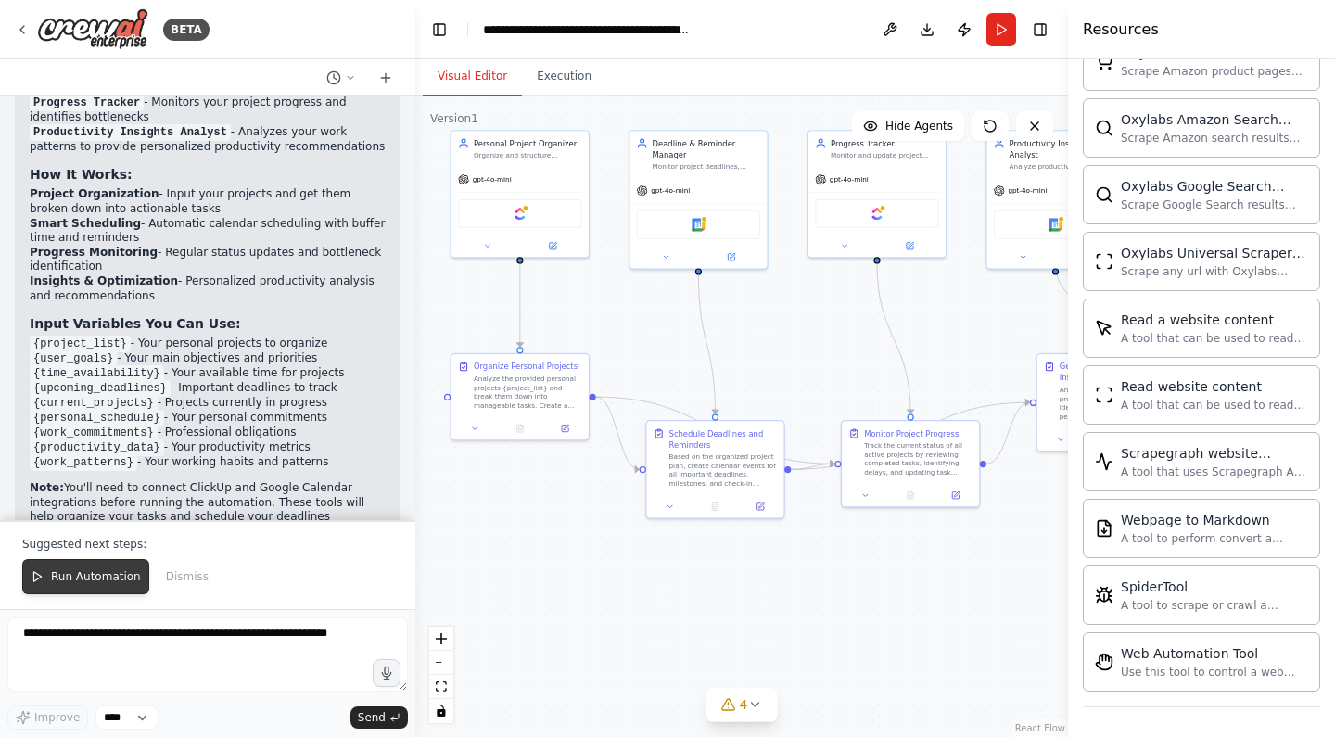
click at [114, 572] on span "Run Automation" at bounding box center [96, 576] width 90 height 15
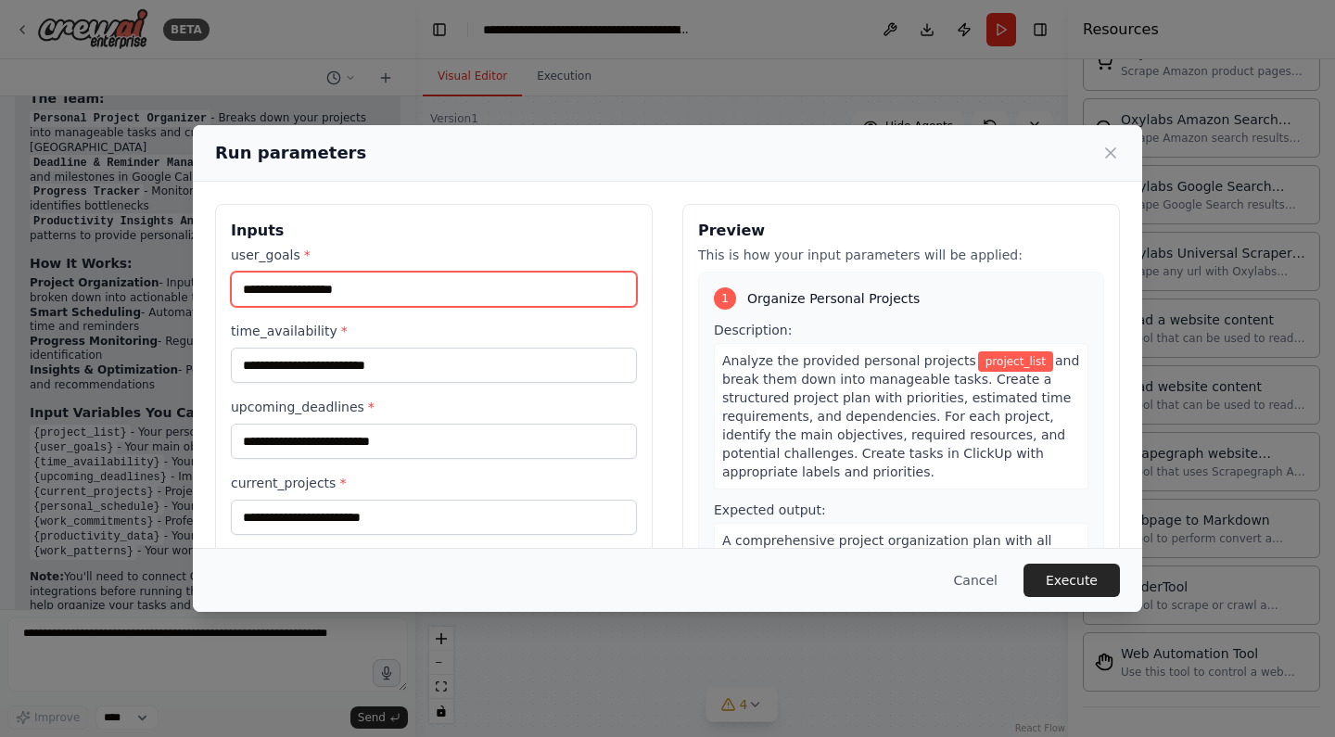
click at [358, 292] on input "user_goals *" at bounding box center [434, 289] width 406 height 35
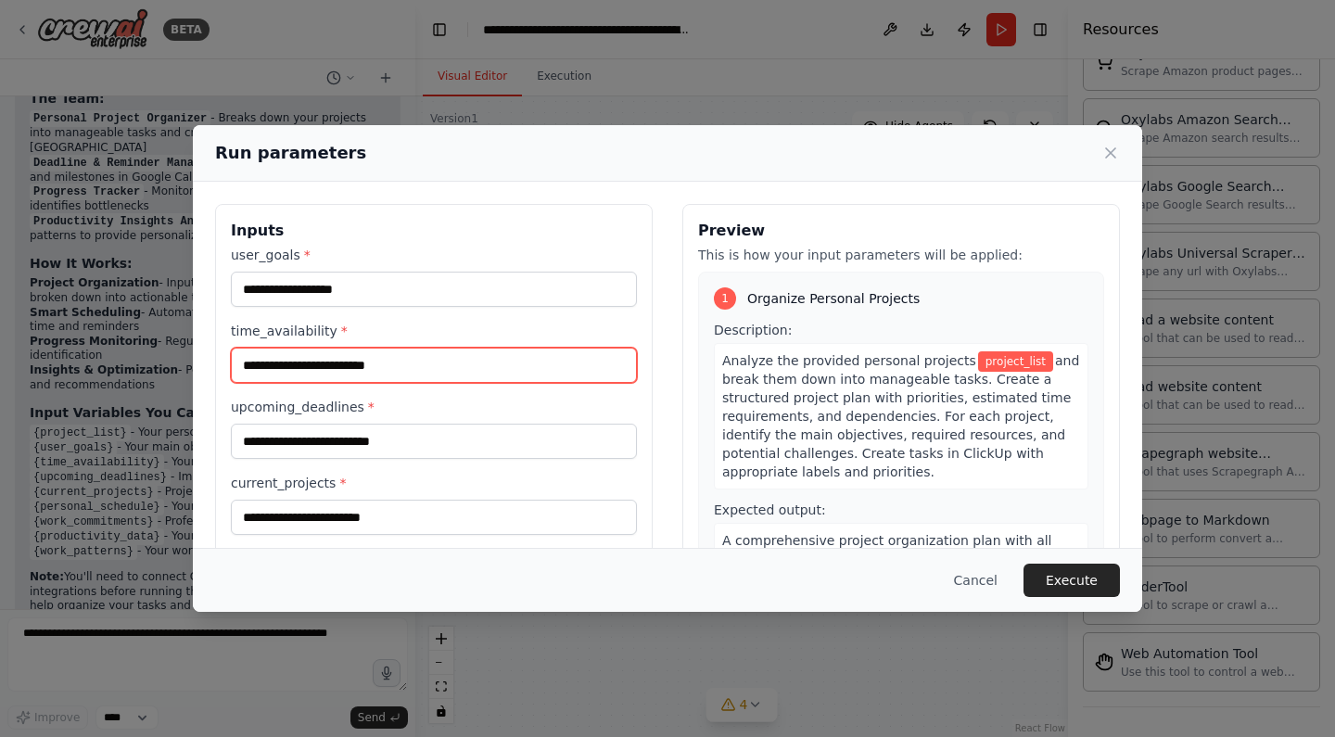
click at [471, 353] on input "time_availability *" at bounding box center [434, 365] width 406 height 35
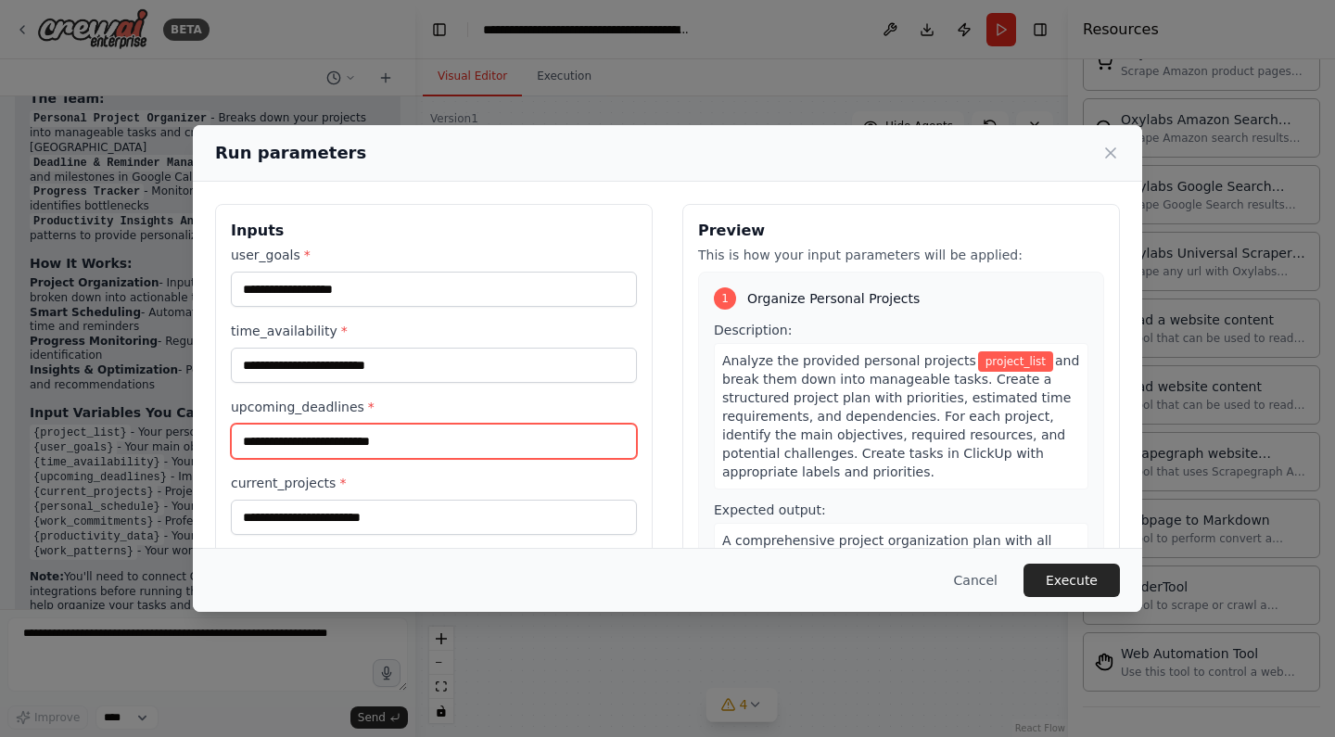
click at [471, 443] on input "upcoming_deadlines *" at bounding box center [434, 441] width 406 height 35
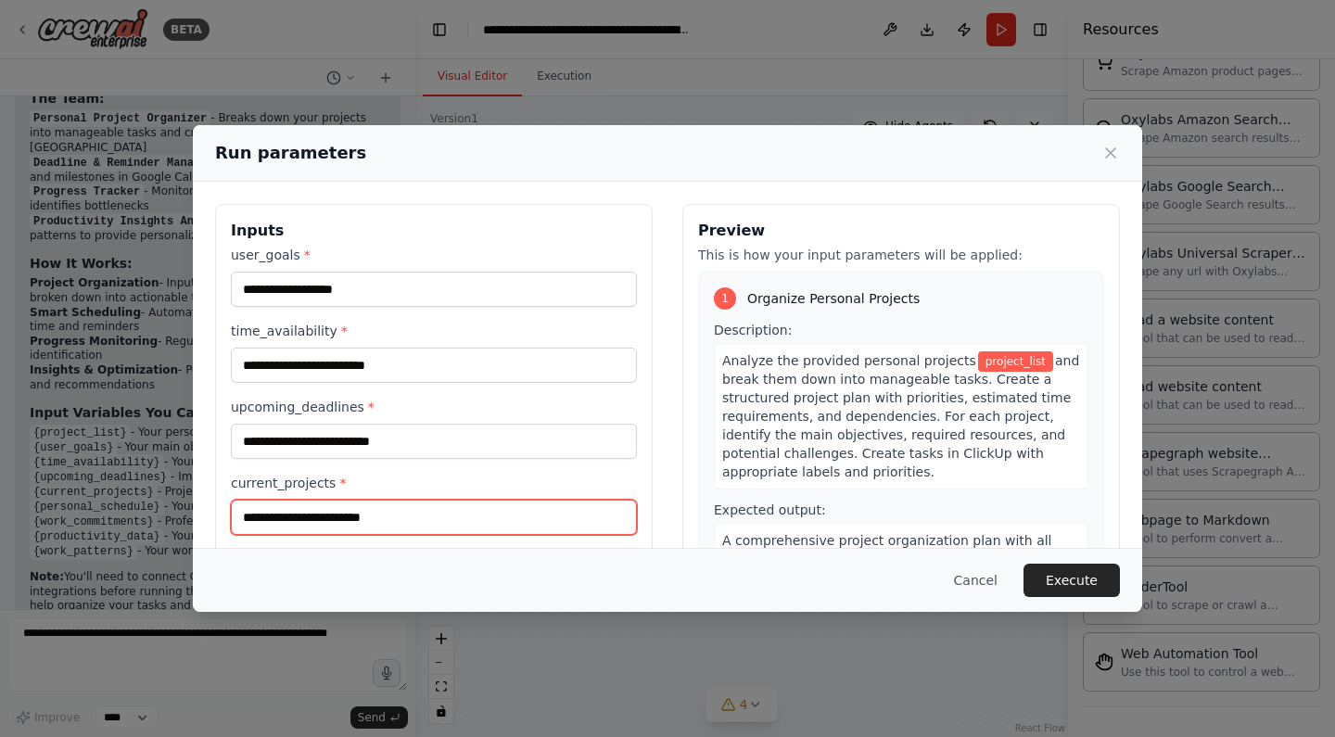
click at [477, 526] on input "current_projects *" at bounding box center [434, 517] width 406 height 35
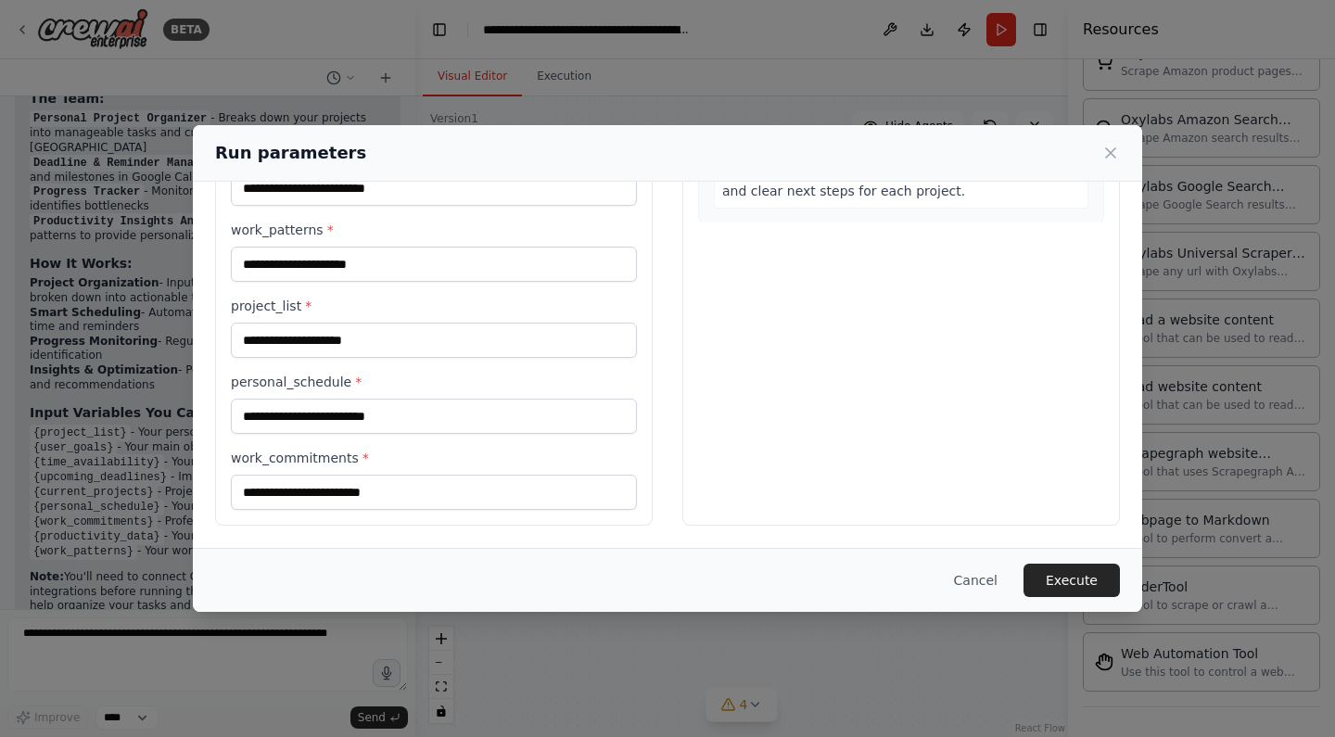
scroll to position [405, 0]
click at [1109, 169] on div "Run parameters" at bounding box center [667, 153] width 949 height 57
click at [1113, 162] on icon at bounding box center [1110, 153] width 19 height 19
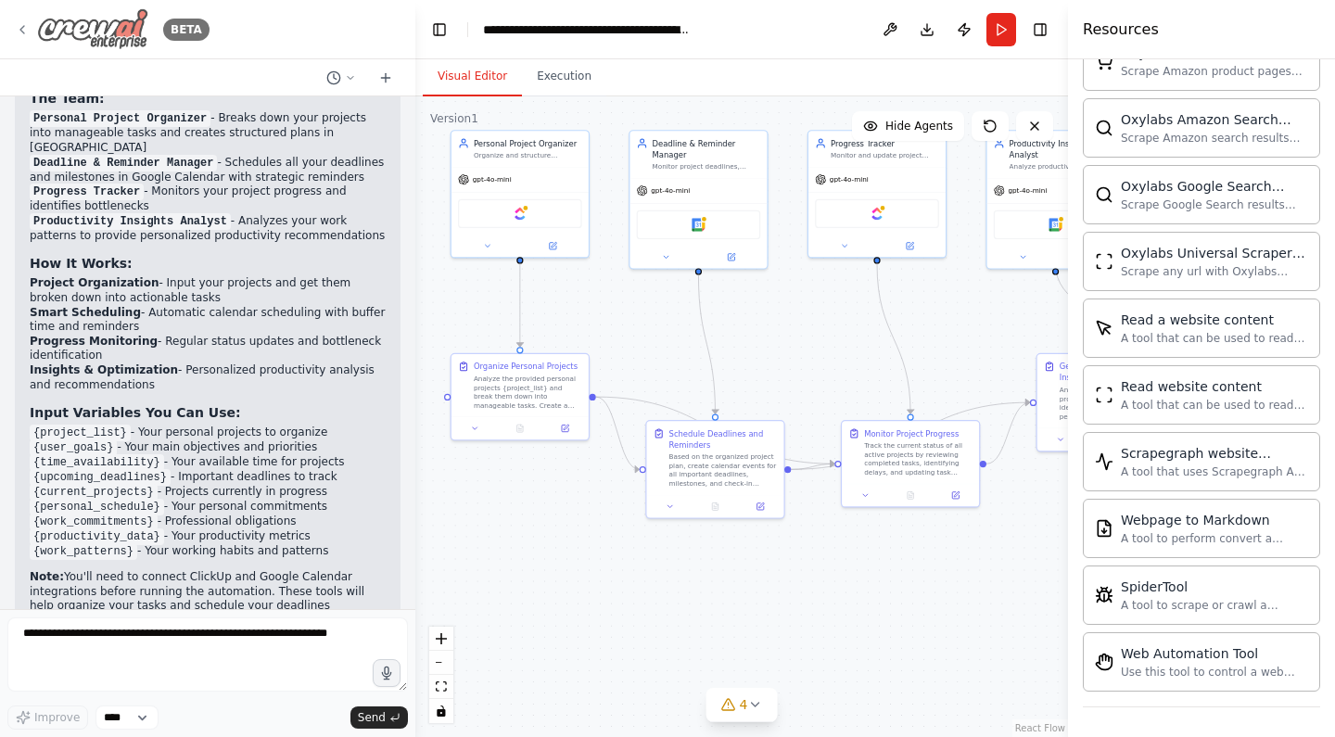
click at [30, 34] on icon at bounding box center [22, 29] width 15 height 15
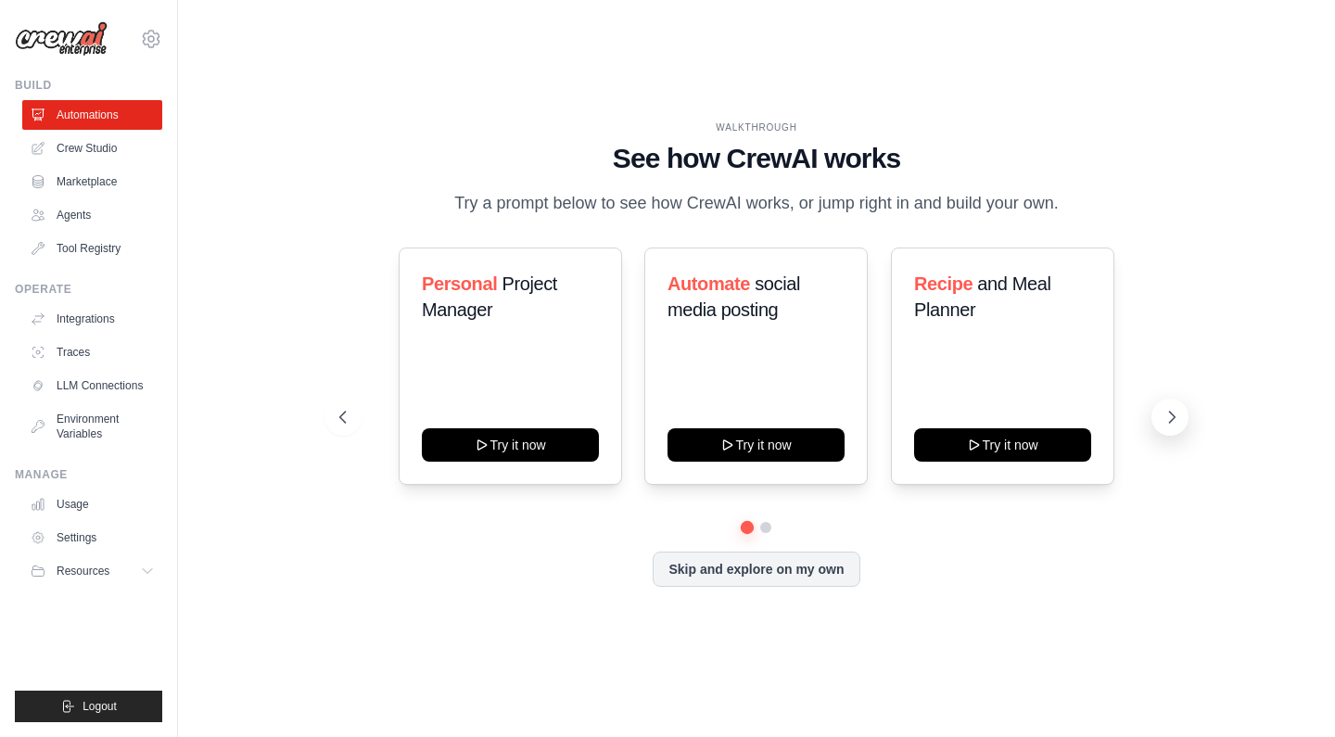
click at [1164, 412] on icon at bounding box center [1172, 417] width 19 height 19
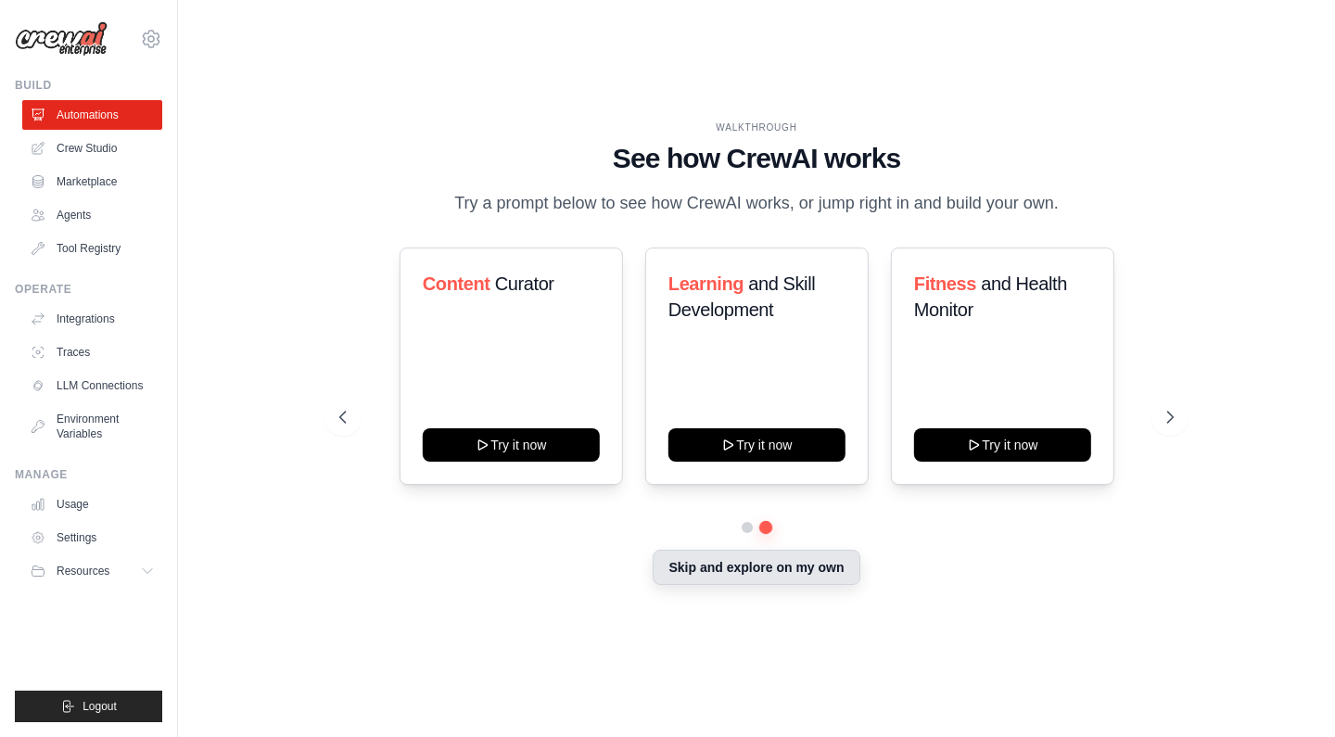
click at [829, 578] on button "Skip and explore on my own" at bounding box center [756, 567] width 207 height 35
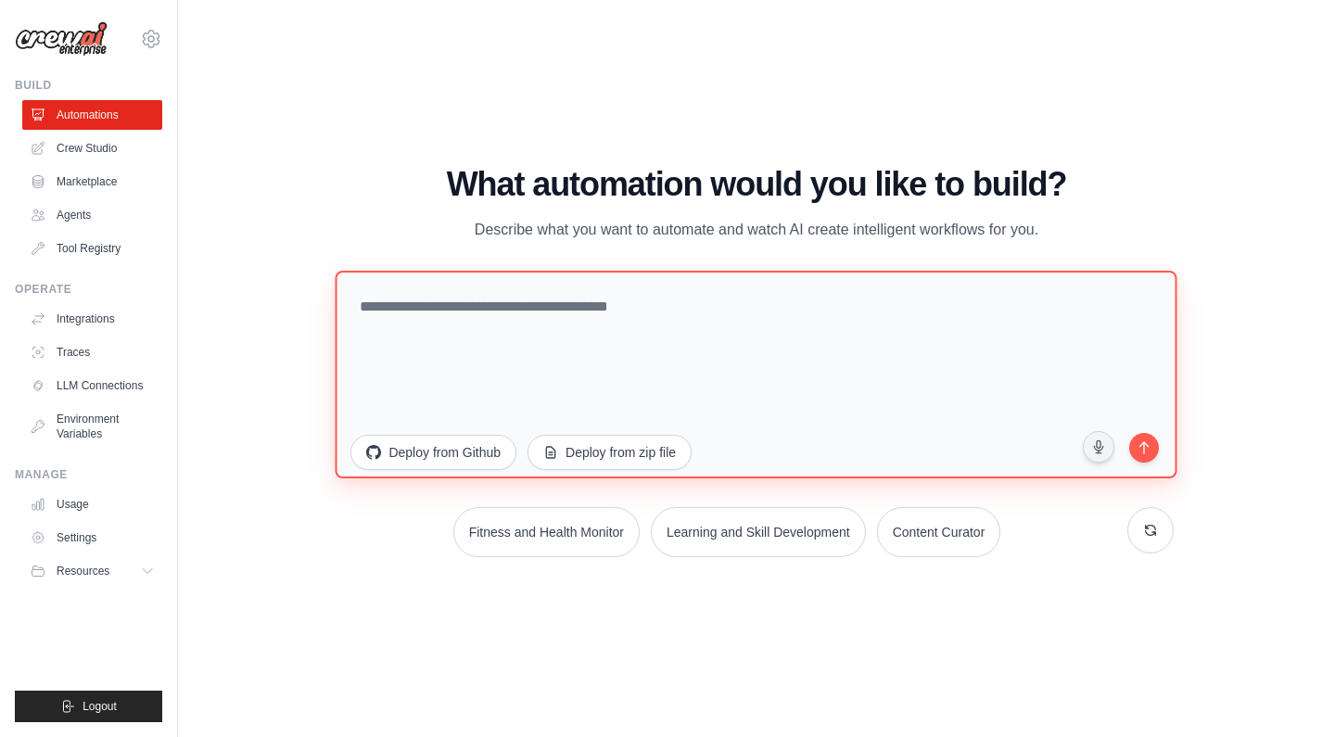
click at [660, 333] on textarea at bounding box center [757, 374] width 842 height 208
type textarea "*"
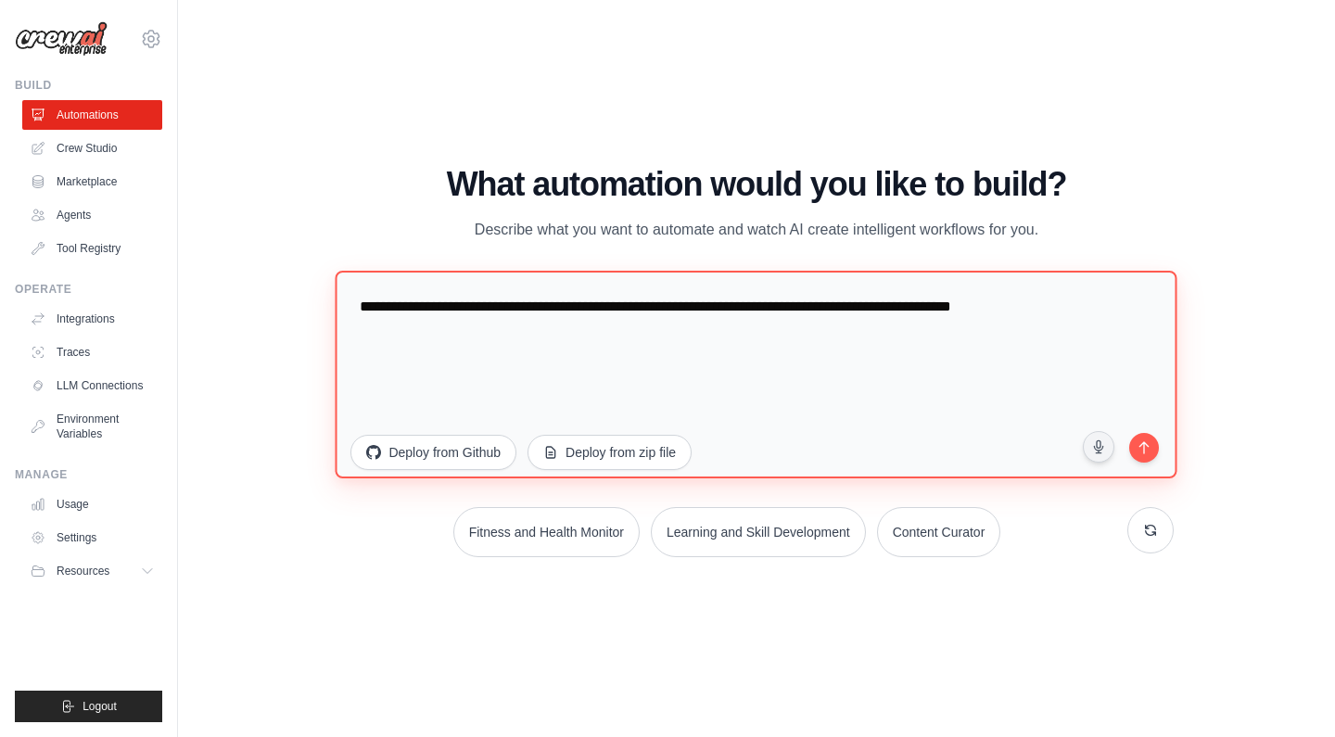
click at [1125, 326] on textarea "**********" at bounding box center [757, 374] width 842 height 208
click at [1124, 311] on textarea "**********" at bounding box center [757, 374] width 842 height 208
type textarea "**********"
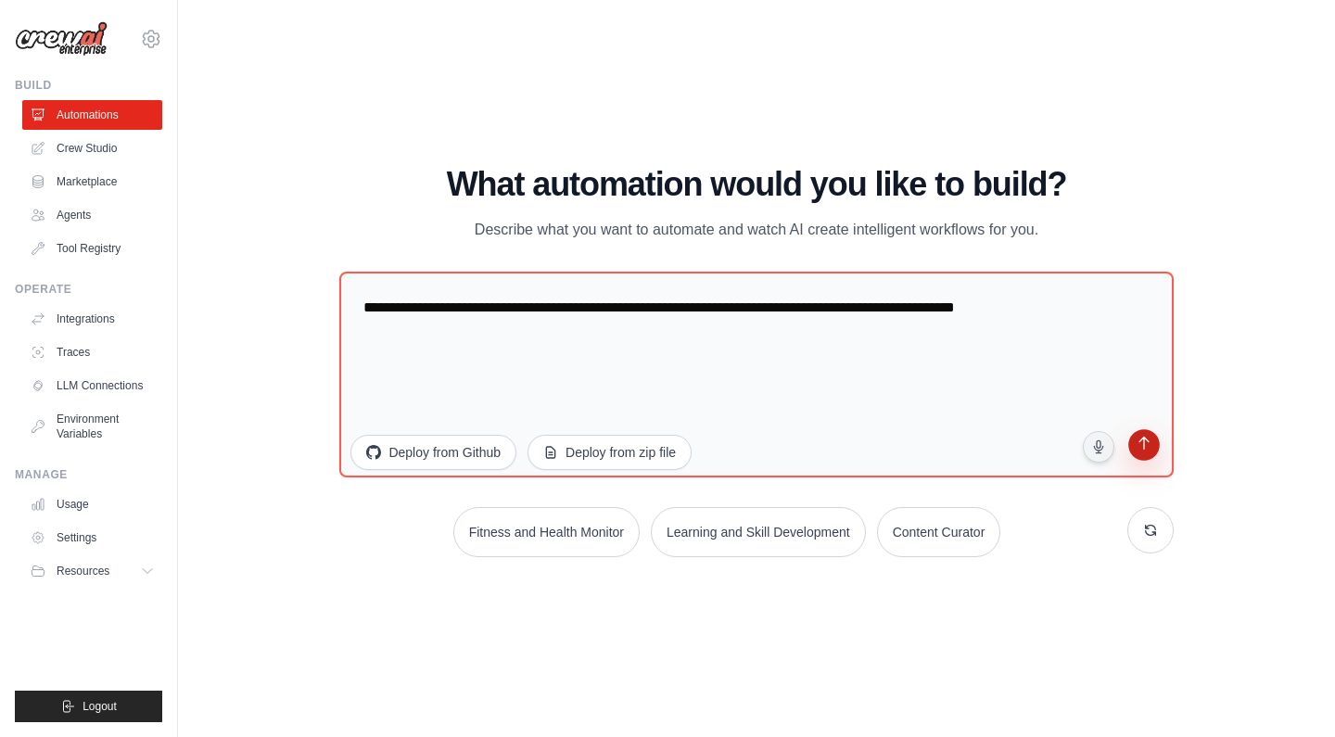
click at [1145, 449] on icon "submit" at bounding box center [1144, 445] width 18 height 18
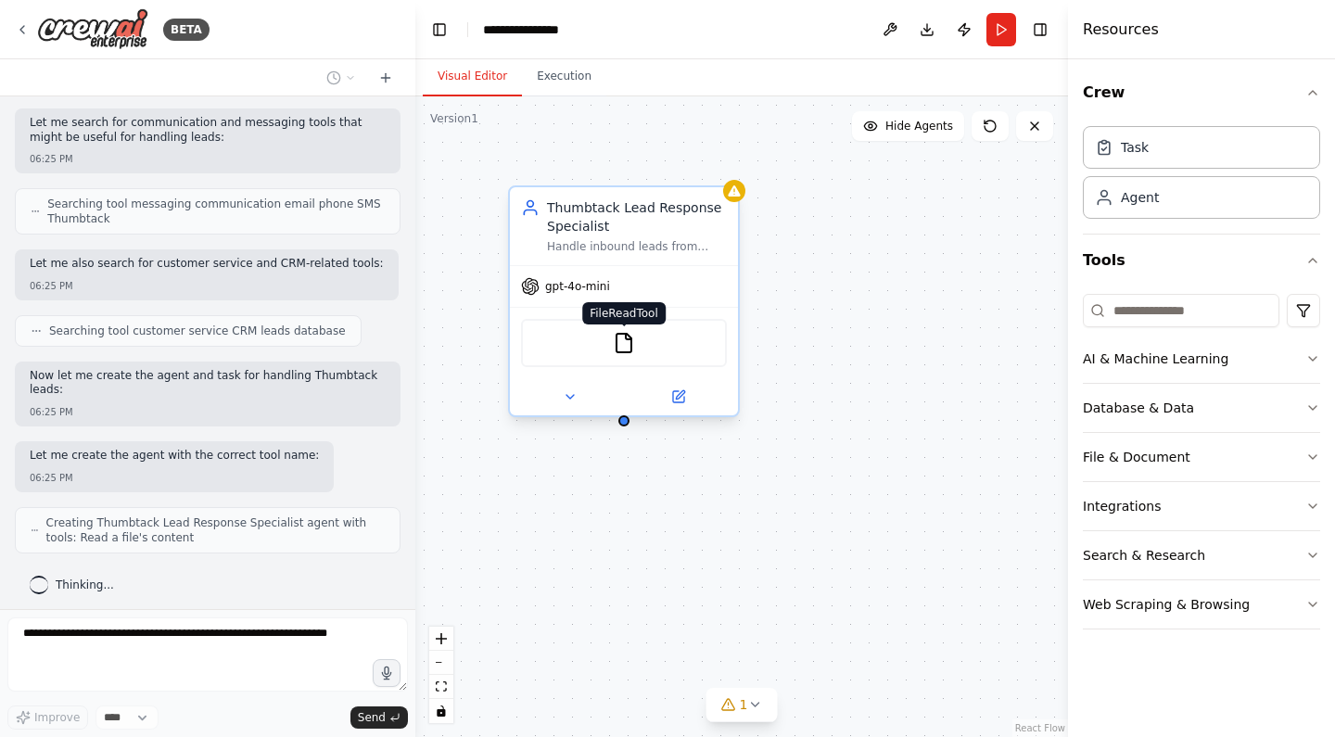
scroll to position [368, 0]
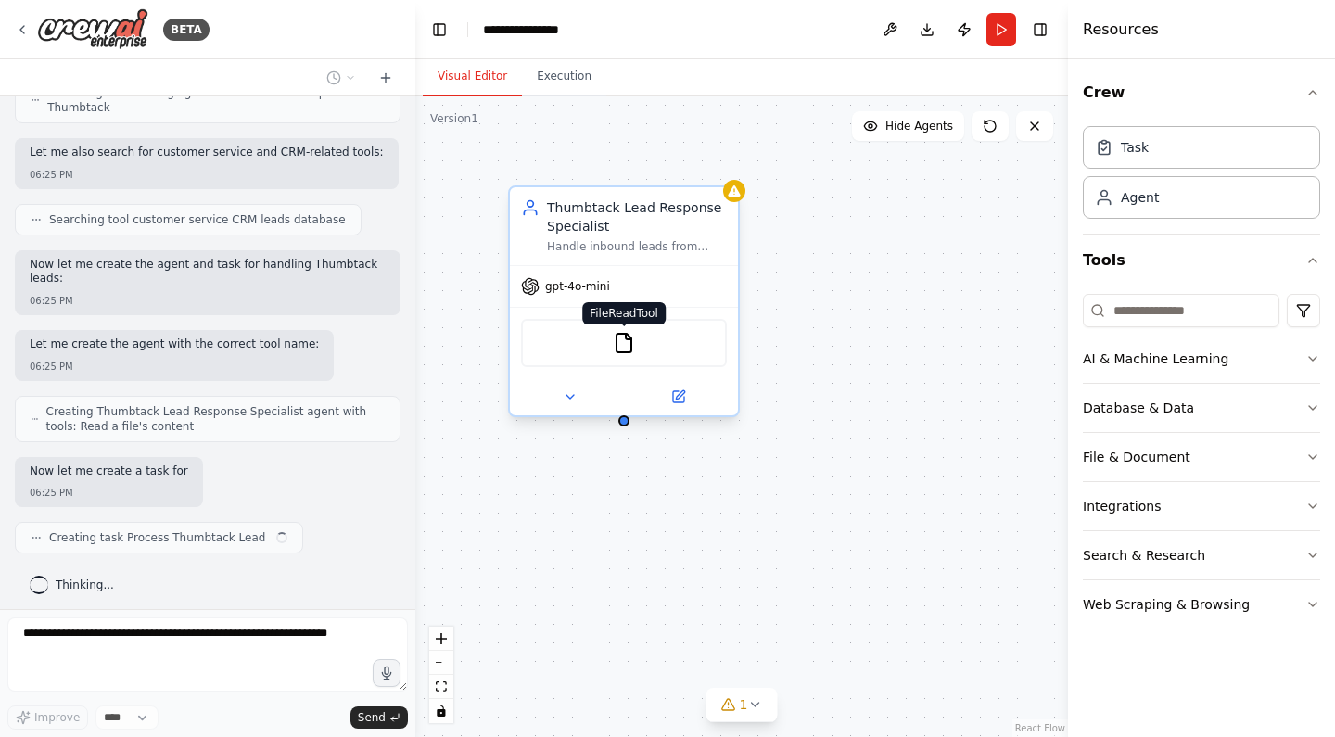
click at [627, 346] on img at bounding box center [624, 343] width 22 height 22
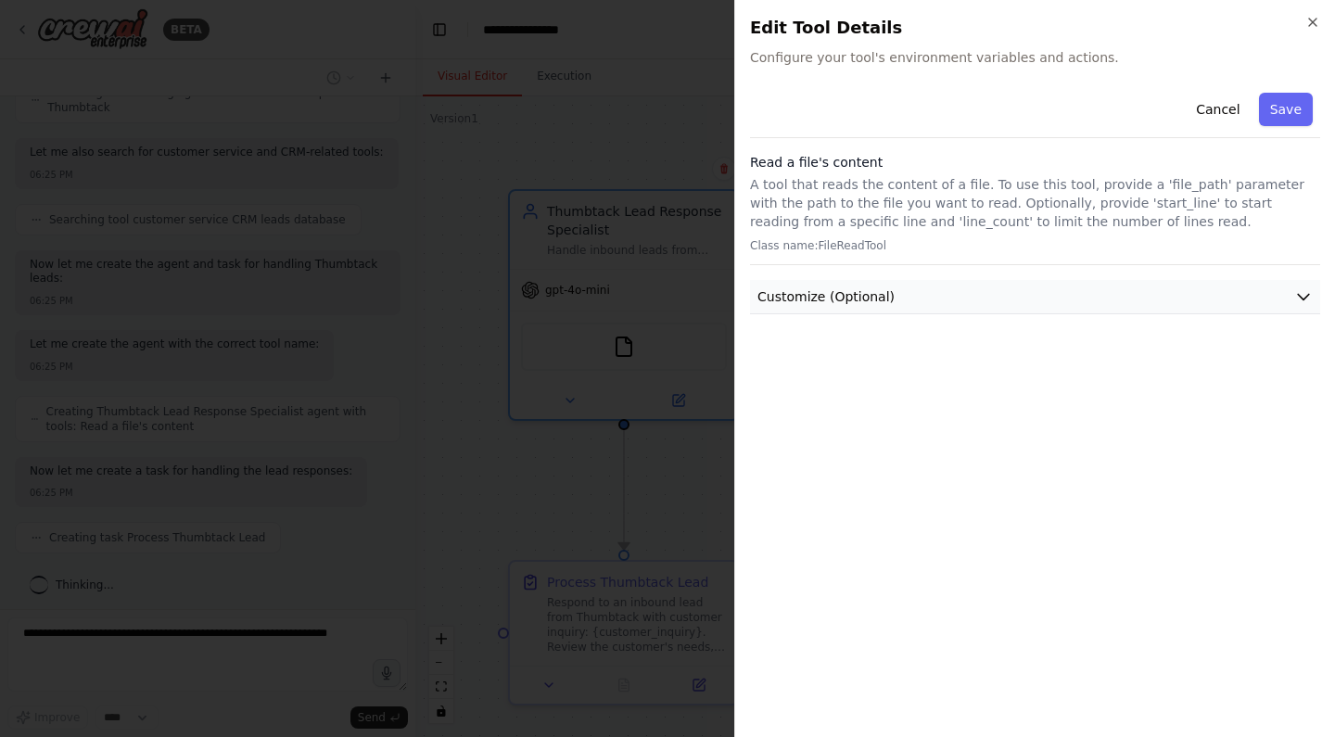
click at [987, 297] on button "Customize (Optional)" at bounding box center [1035, 297] width 570 height 34
click at [1214, 104] on button "Cancel" at bounding box center [1218, 109] width 66 height 33
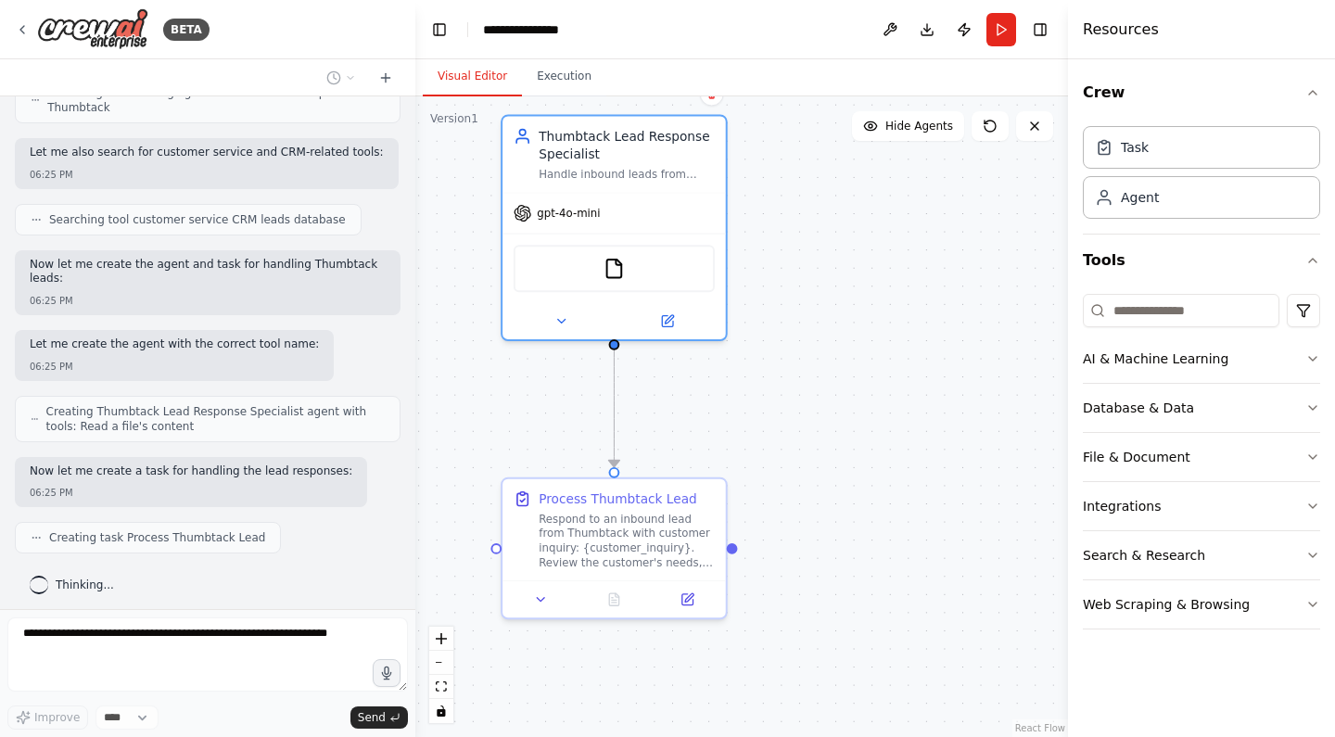
drag, startPoint x: 811, startPoint y: 438, endPoint x: 800, endPoint y: 360, distance: 78.7
click at [800, 360] on div ".deletable-edge-delete-btn { width: 20px; height: 20px; border: 0px solid #ffff…" at bounding box center [741, 416] width 653 height 641
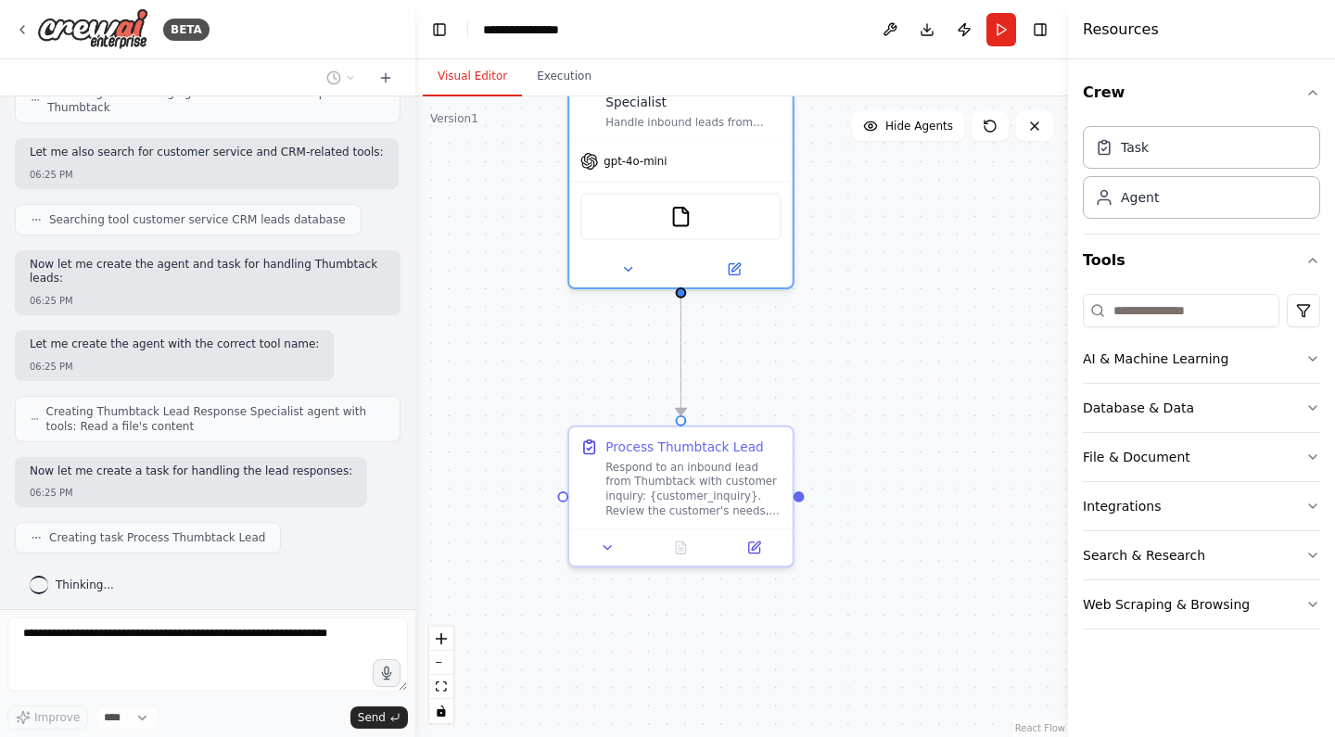
drag, startPoint x: 823, startPoint y: 512, endPoint x: 890, endPoint y: 460, distance: 84.6
click at [890, 460] on div ".deletable-edge-delete-btn { width: 20px; height: 20px; border: 0px solid #ffff…" at bounding box center [741, 416] width 653 height 641
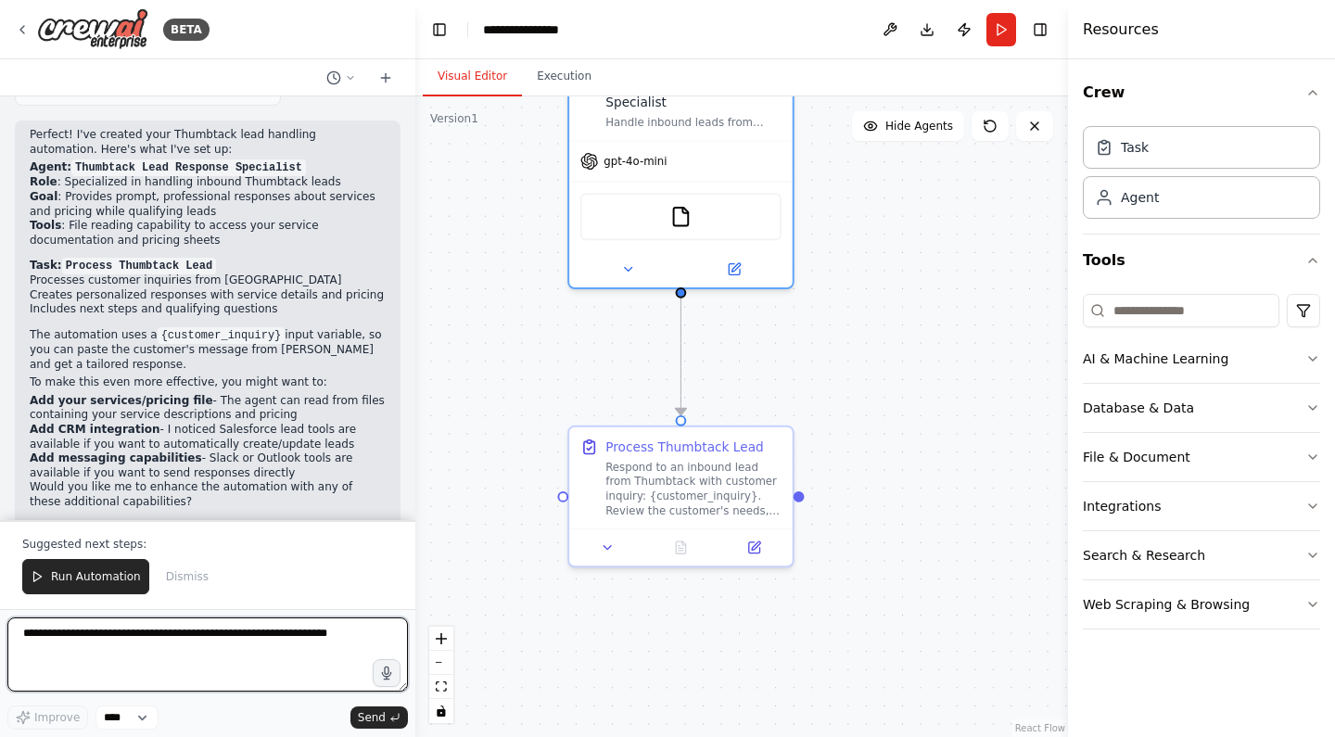
scroll to position [830, 0]
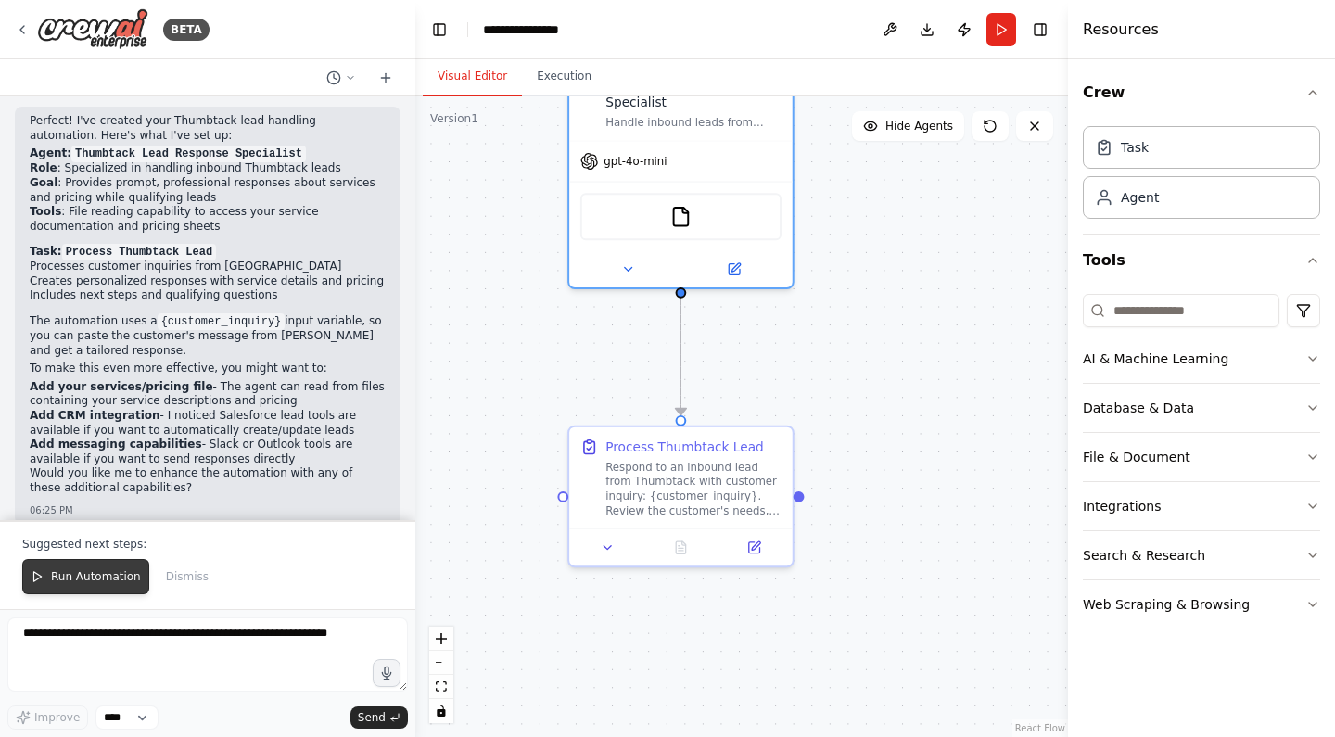
click at [108, 582] on span "Run Automation" at bounding box center [96, 576] width 90 height 15
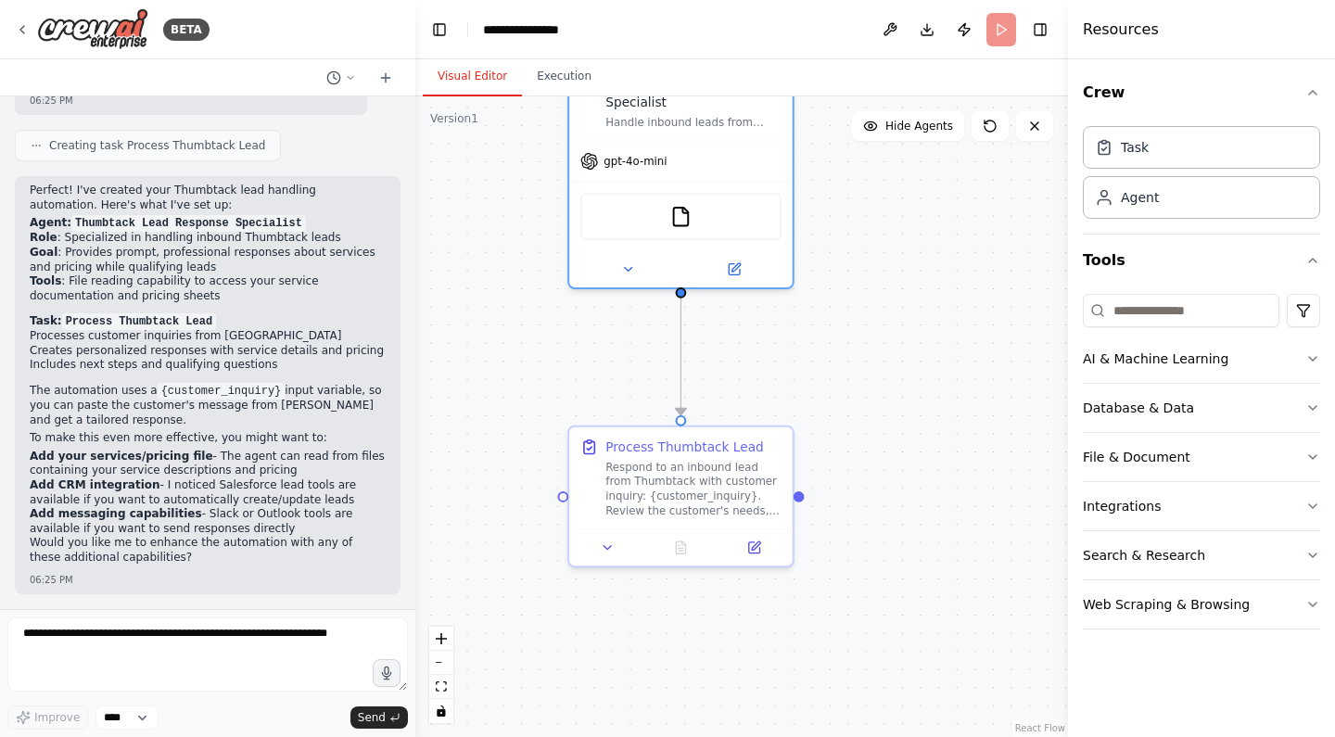
scroll to position [741, 0]
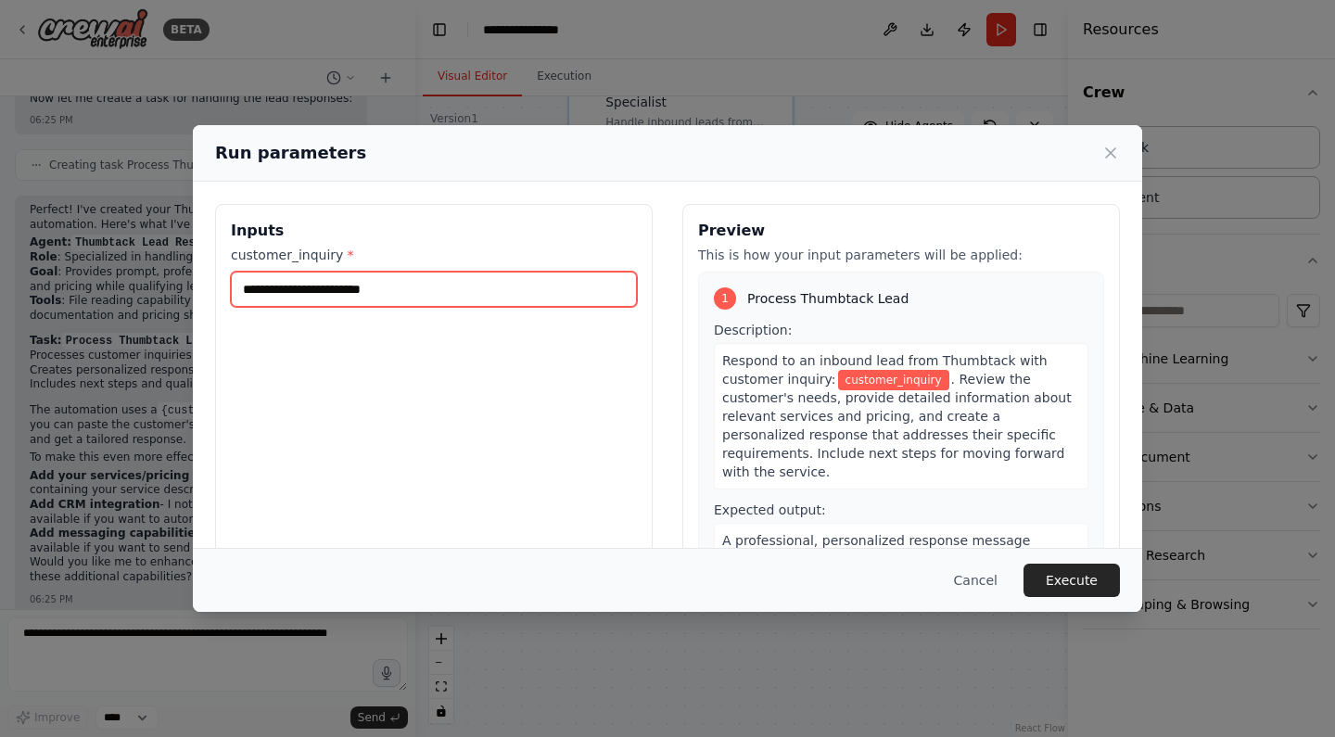
click at [413, 286] on input "customer_inquiry *" at bounding box center [434, 289] width 406 height 35
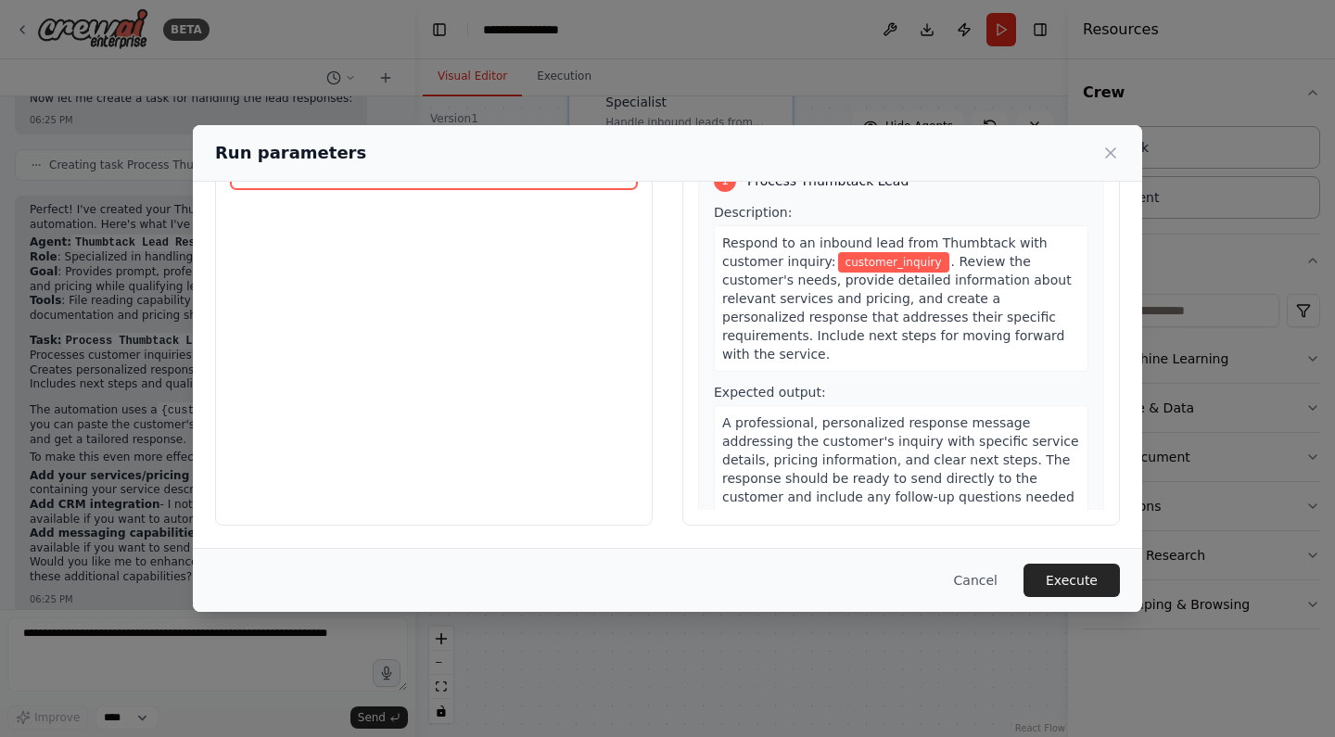
scroll to position [0, 0]
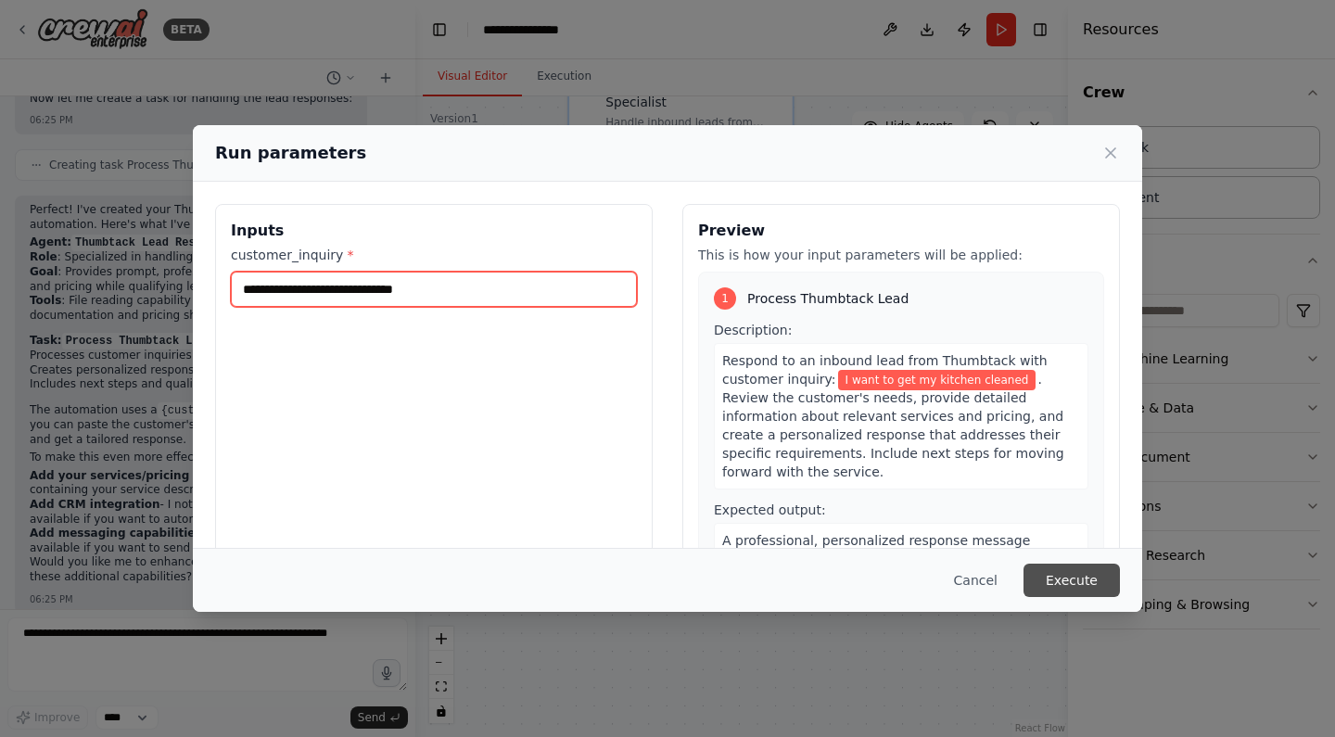
type input "**********"
click at [1055, 564] on button "Execute" at bounding box center [1072, 580] width 96 height 33
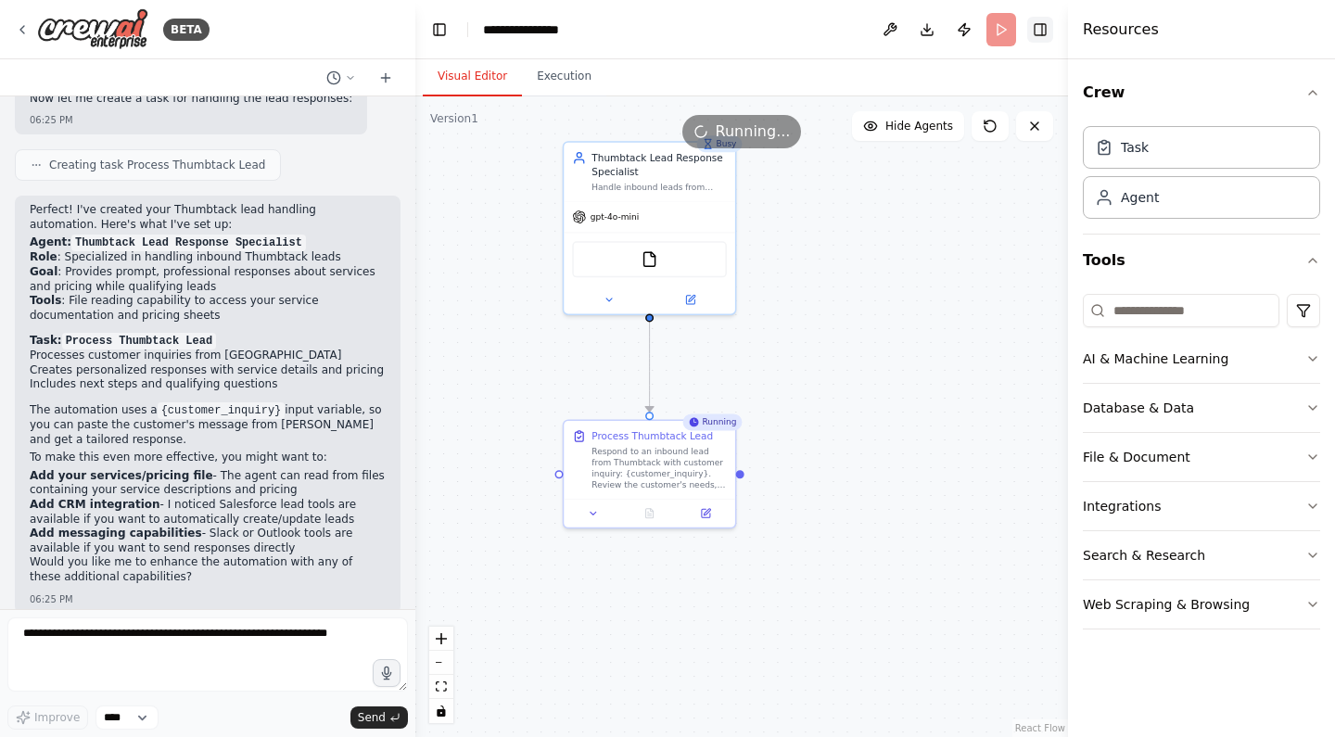
click at [1045, 26] on button "Toggle Right Sidebar" at bounding box center [1040, 30] width 26 height 26
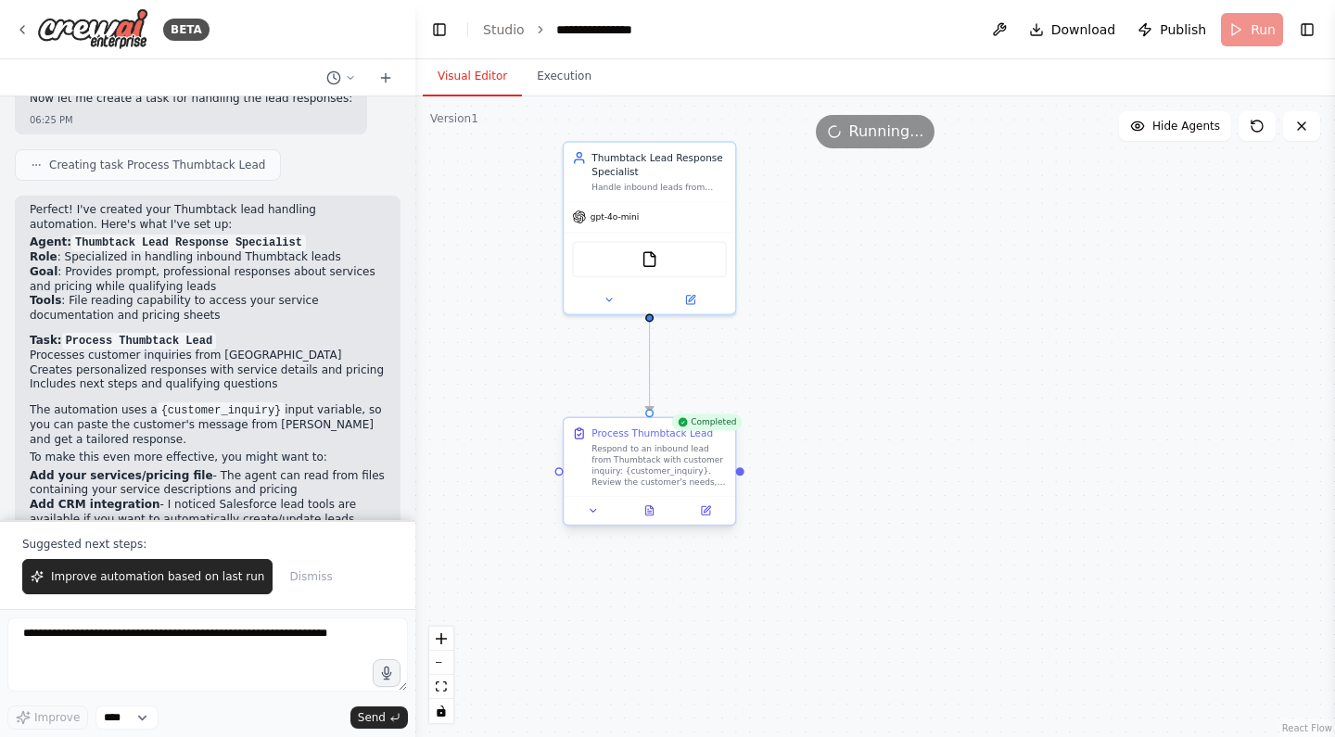
click at [713, 477] on div "Respond to an inbound lead from Thumbtack with customer inquiry: {customer_inqu…" at bounding box center [659, 465] width 135 height 45
click at [1308, 32] on button "Toggle Right Sidebar" at bounding box center [1307, 30] width 26 height 26
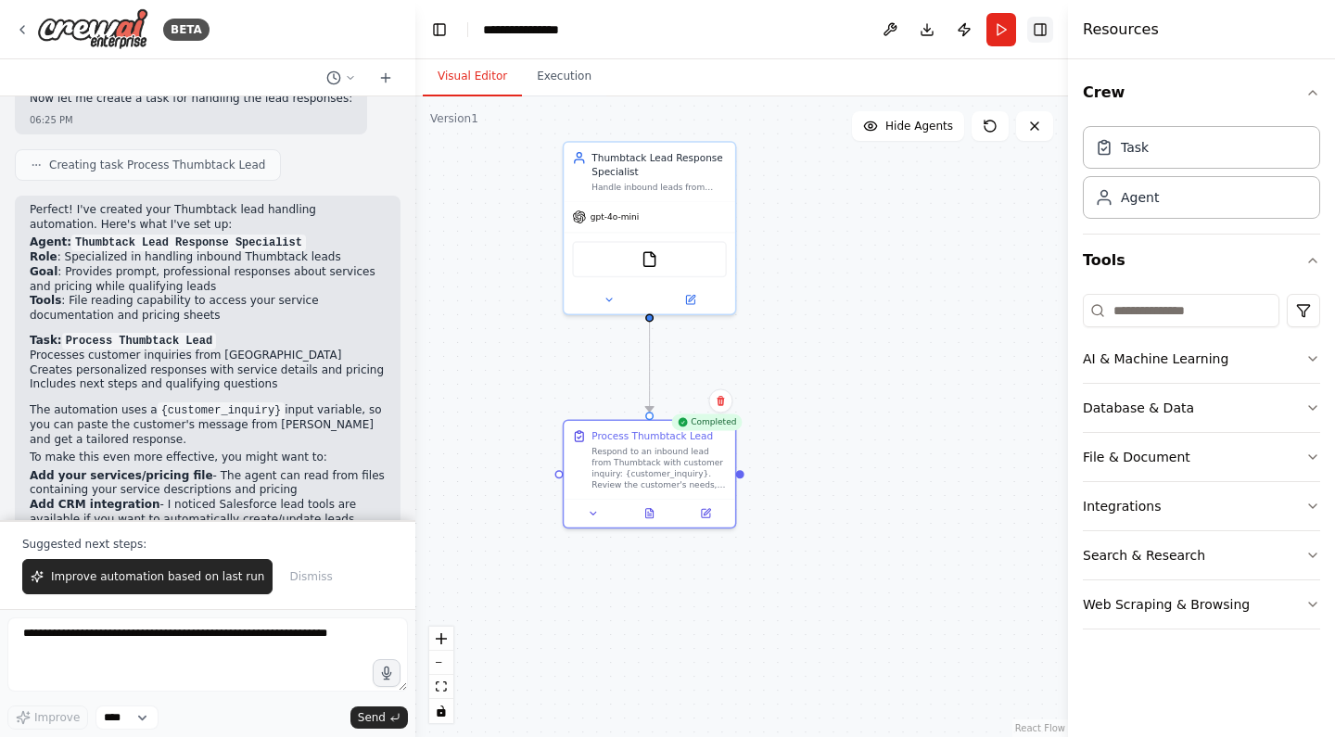
click at [1308, 32] on div "Resources" at bounding box center [1201, 29] width 267 height 59
click at [694, 460] on div "Respond to an inbound lead from Thumbtack with customer inquiry: {customer_inqu…" at bounding box center [659, 465] width 135 height 45
click at [590, 520] on div at bounding box center [650, 510] width 172 height 29
click at [588, 511] on button at bounding box center [593, 511] width 48 height 17
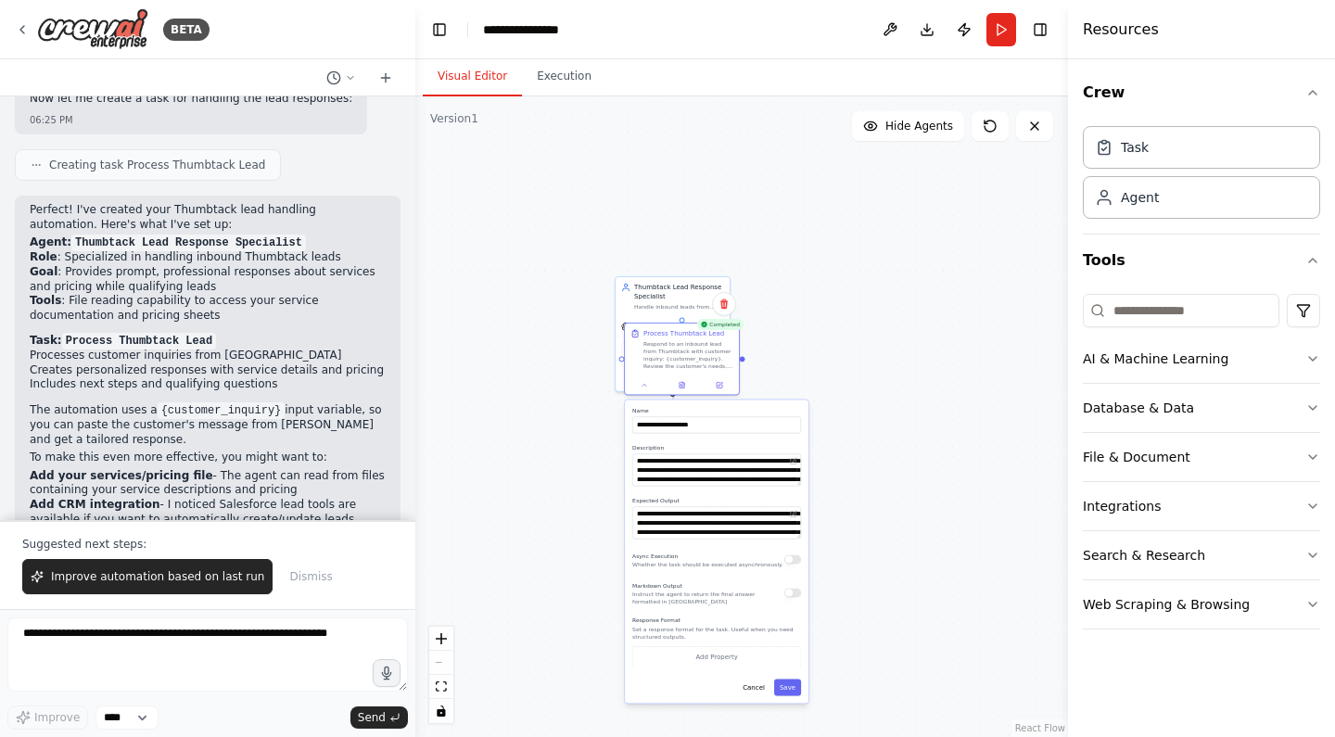
drag, startPoint x: 770, startPoint y: 707, endPoint x: 775, endPoint y: 565, distance: 142.9
click at [775, 565] on div "Async Execution Whether the task should be executed asynchronously." at bounding box center [716, 559] width 169 height 19
click at [793, 683] on button "Save" at bounding box center [787, 687] width 27 height 17
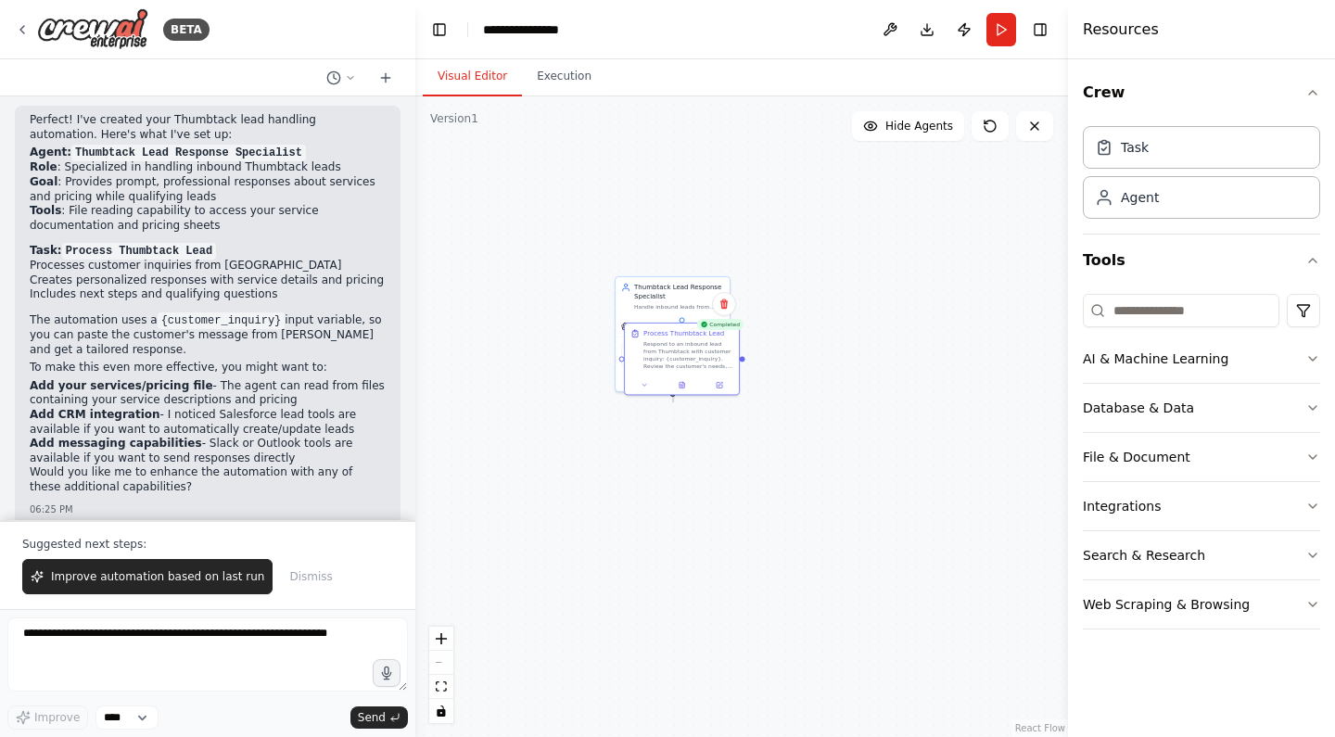
scroll to position [830, 0]
click at [236, 660] on textarea at bounding box center [207, 654] width 401 height 74
drag, startPoint x: 685, startPoint y: 370, endPoint x: 680, endPoint y: 533, distance: 163.3
click at [680, 533] on div "Process Thumbtack Lead Respond to an inbound lead from Thumbtack with customer …" at bounding box center [673, 515] width 114 height 52
click at [674, 532] on div "Respond to an inbound lead from Thumbtack with customer inquiry: {customer_inqu…" at bounding box center [679, 520] width 90 height 30
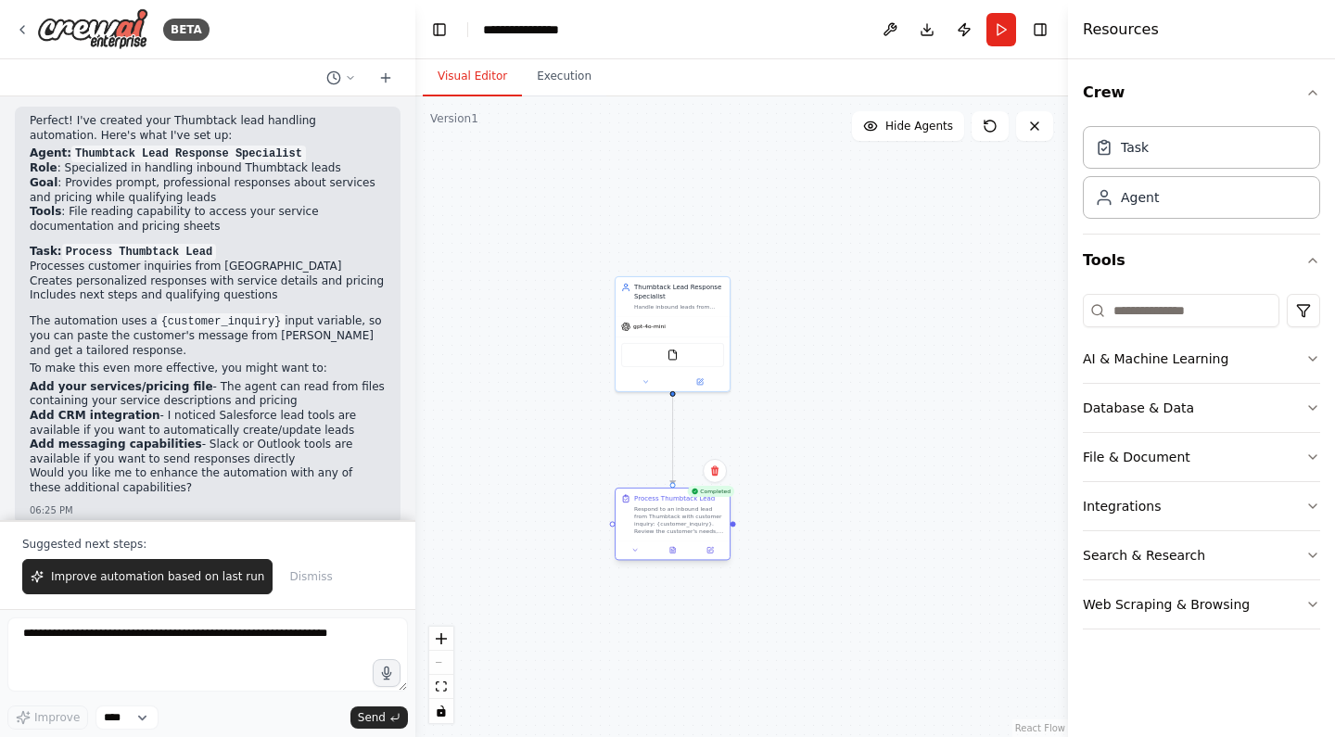
click at [674, 532] on div "Respond to an inbound lead from Thumbtack with customer inquiry: {customer_inqu…" at bounding box center [679, 520] width 90 height 30
click at [639, 496] on div "Process Thumbtack Lead" at bounding box center [674, 498] width 81 height 9
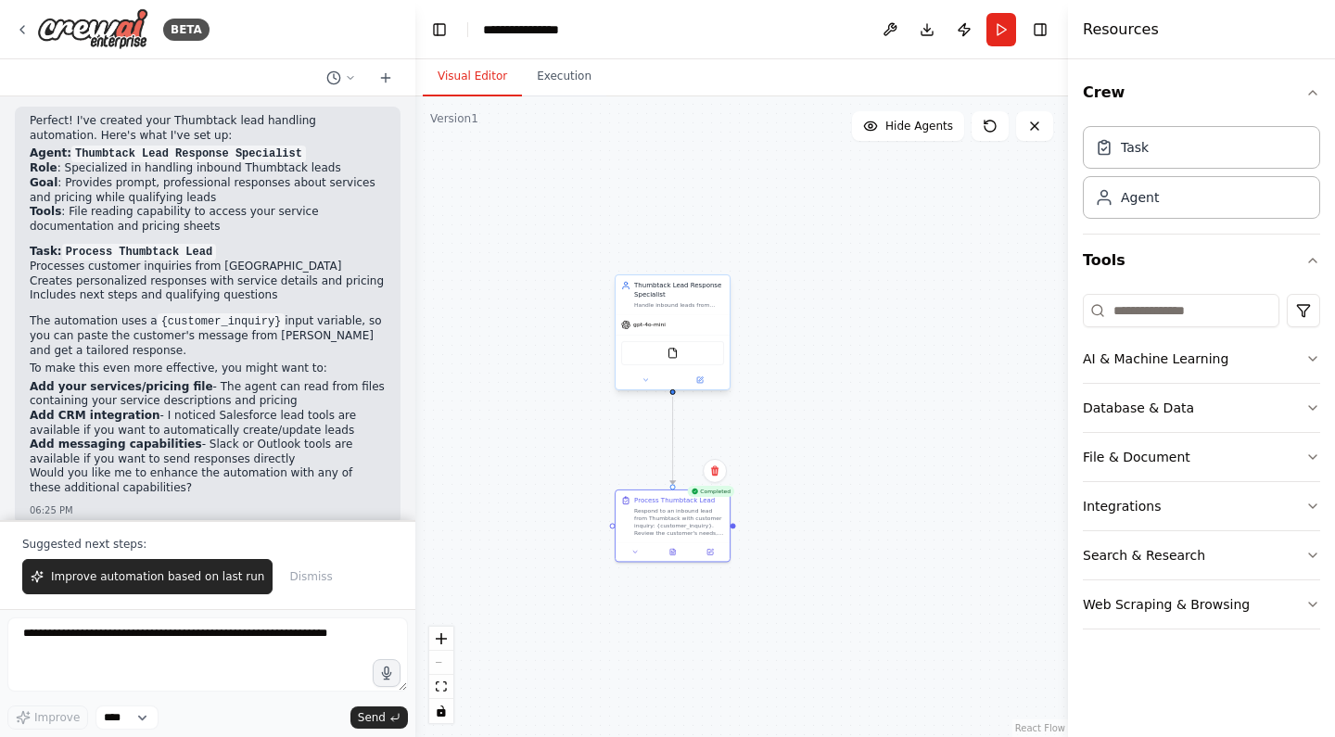
click at [664, 310] on div "Thumbtack Lead Response Specialist Handle inbound leads from Thumbtack by provi…" at bounding box center [673, 294] width 114 height 39
click at [655, 514] on div "Respond to an inbound lead from Thumbtack with customer inquiry: {customer_inqu…" at bounding box center [679, 520] width 90 height 30
click at [622, 503] on icon at bounding box center [625, 498] width 9 height 9
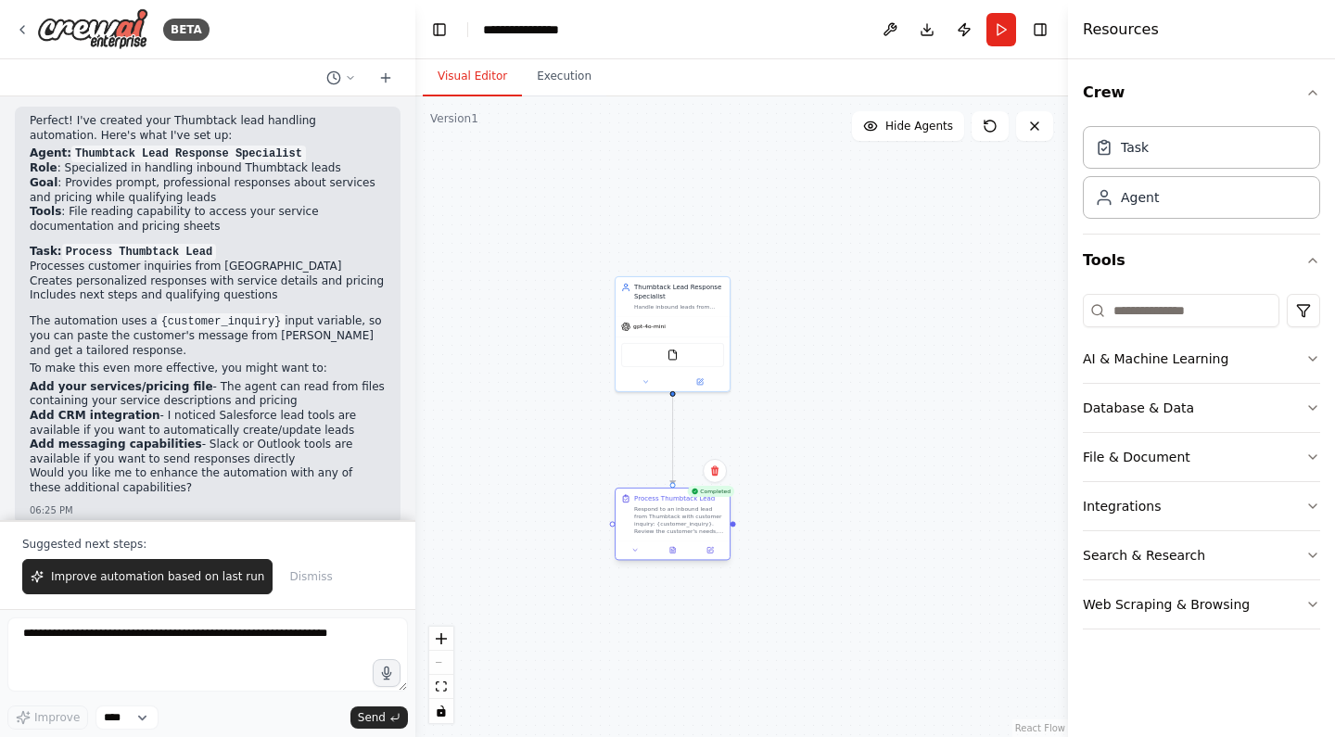
click at [622, 503] on icon at bounding box center [625, 498] width 9 height 9
click at [678, 549] on button at bounding box center [672, 549] width 39 height 11
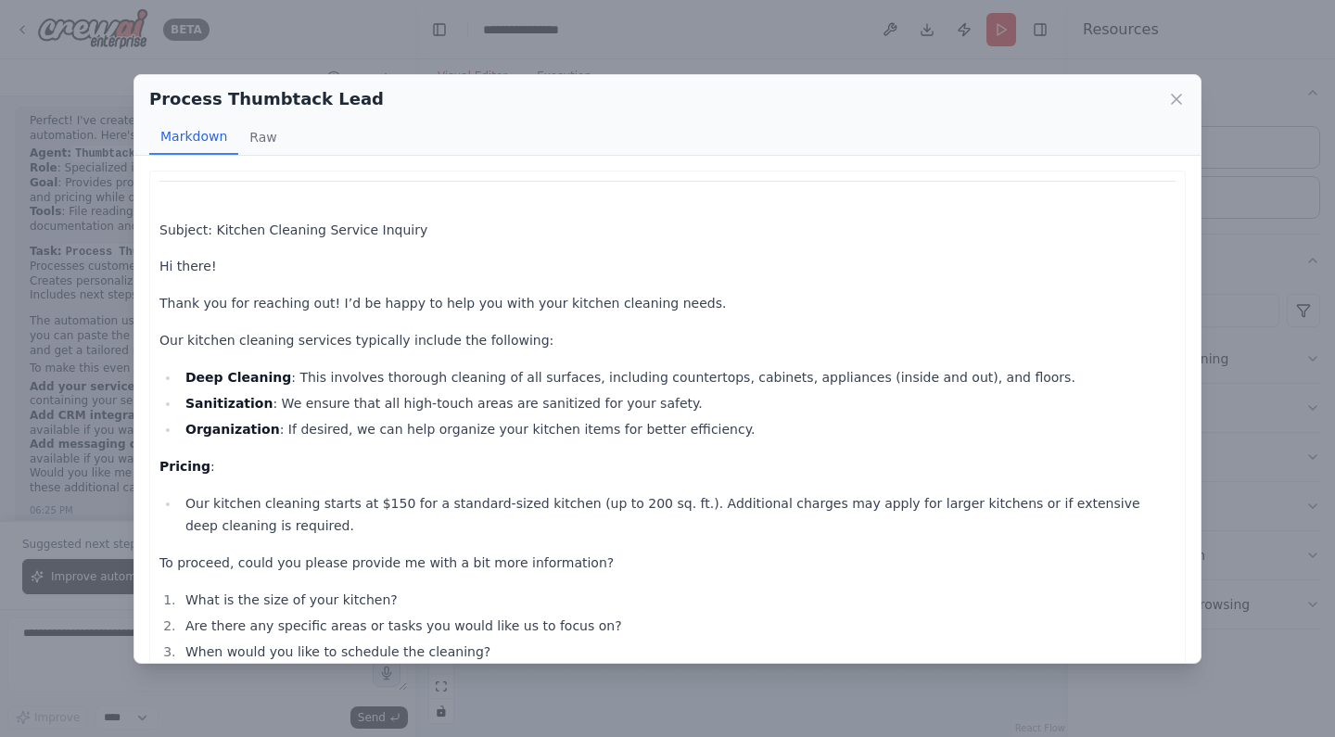
scroll to position [0, 0]
click at [1173, 104] on icon at bounding box center [1176, 99] width 19 height 19
